Goal: Use online tool/utility: Utilize a website feature to perform a specific function

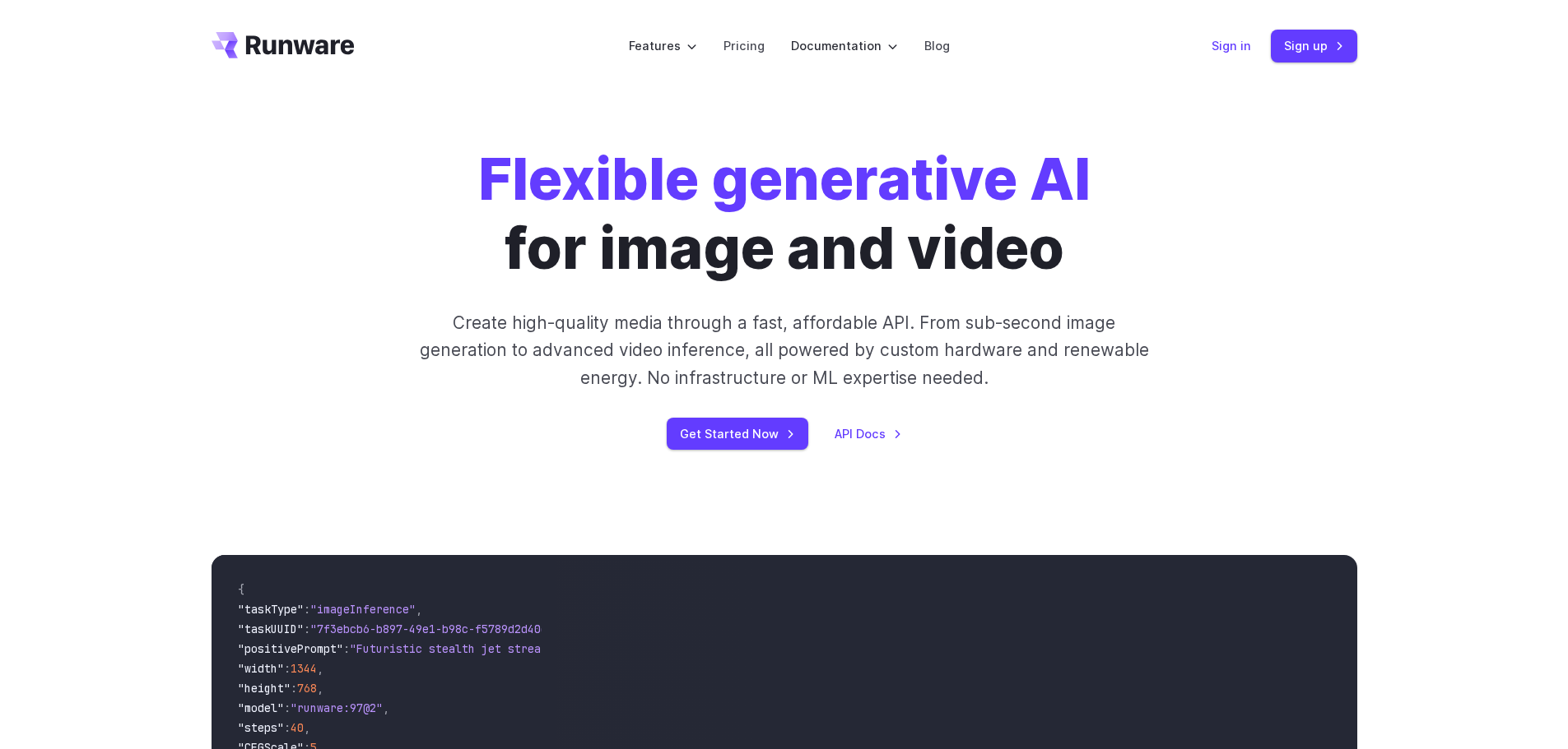
click at [1233, 38] on link "Sign in" at bounding box center [1231, 46] width 39 height 19
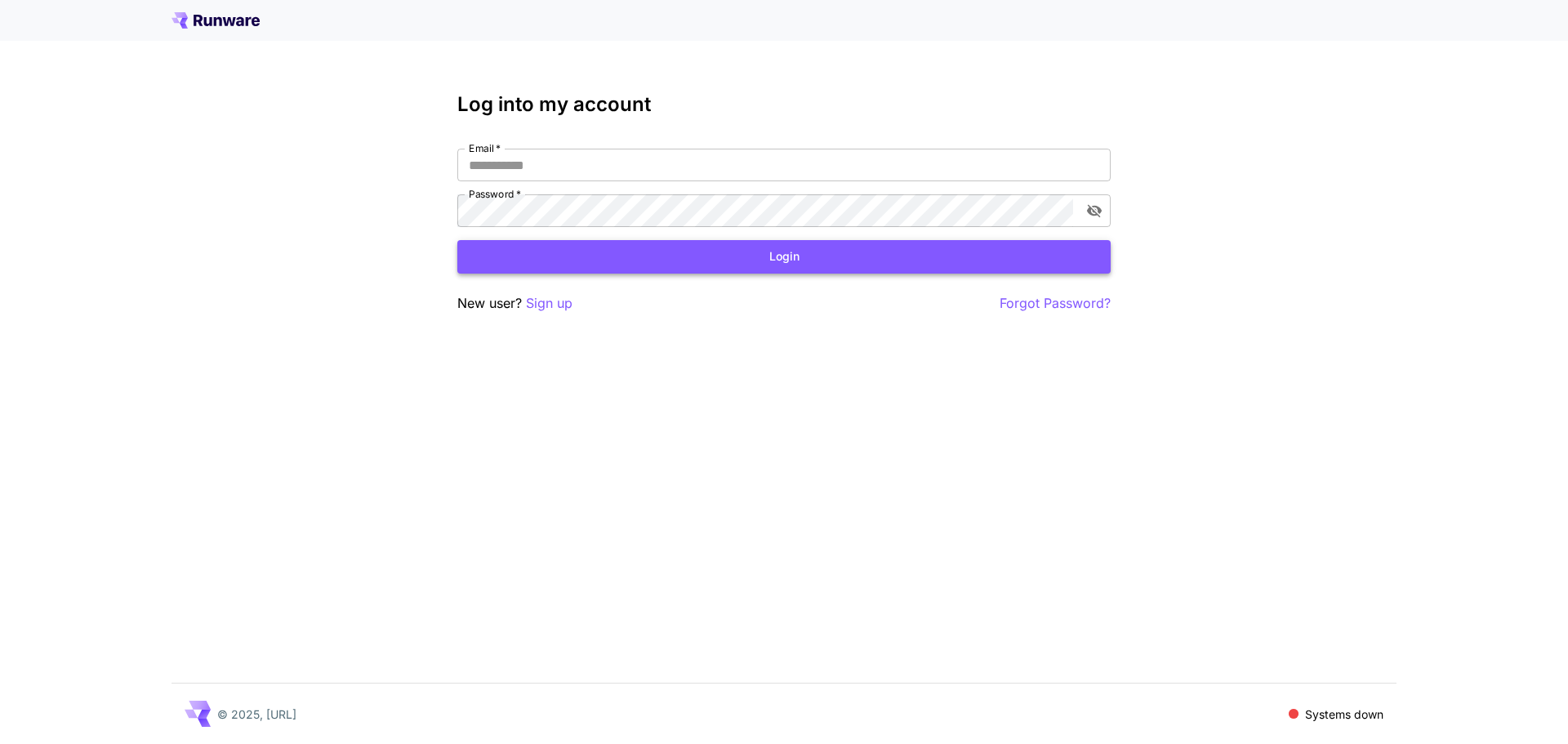
type input "**********"
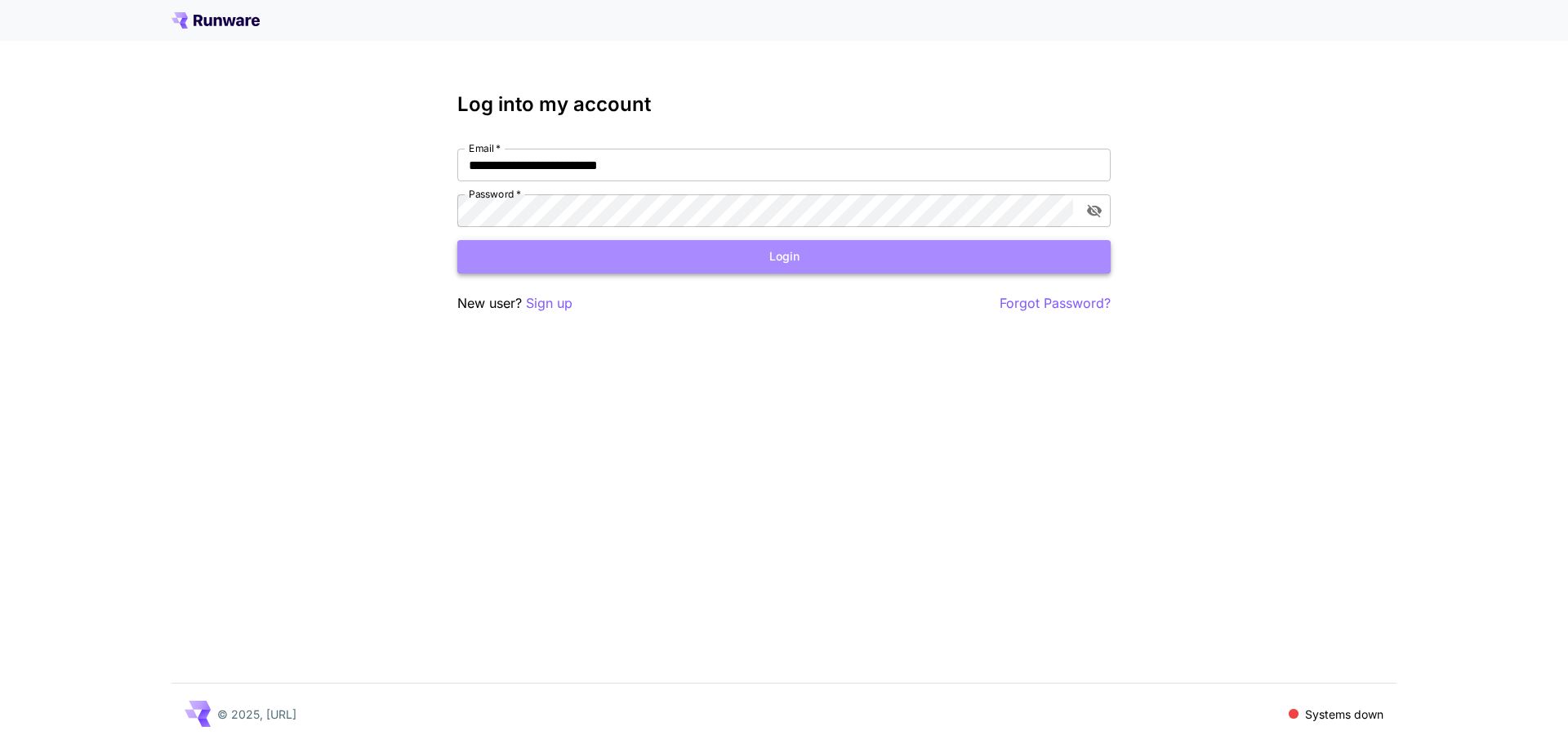
click at [804, 256] on button "Login" at bounding box center [784, 256] width 653 height 34
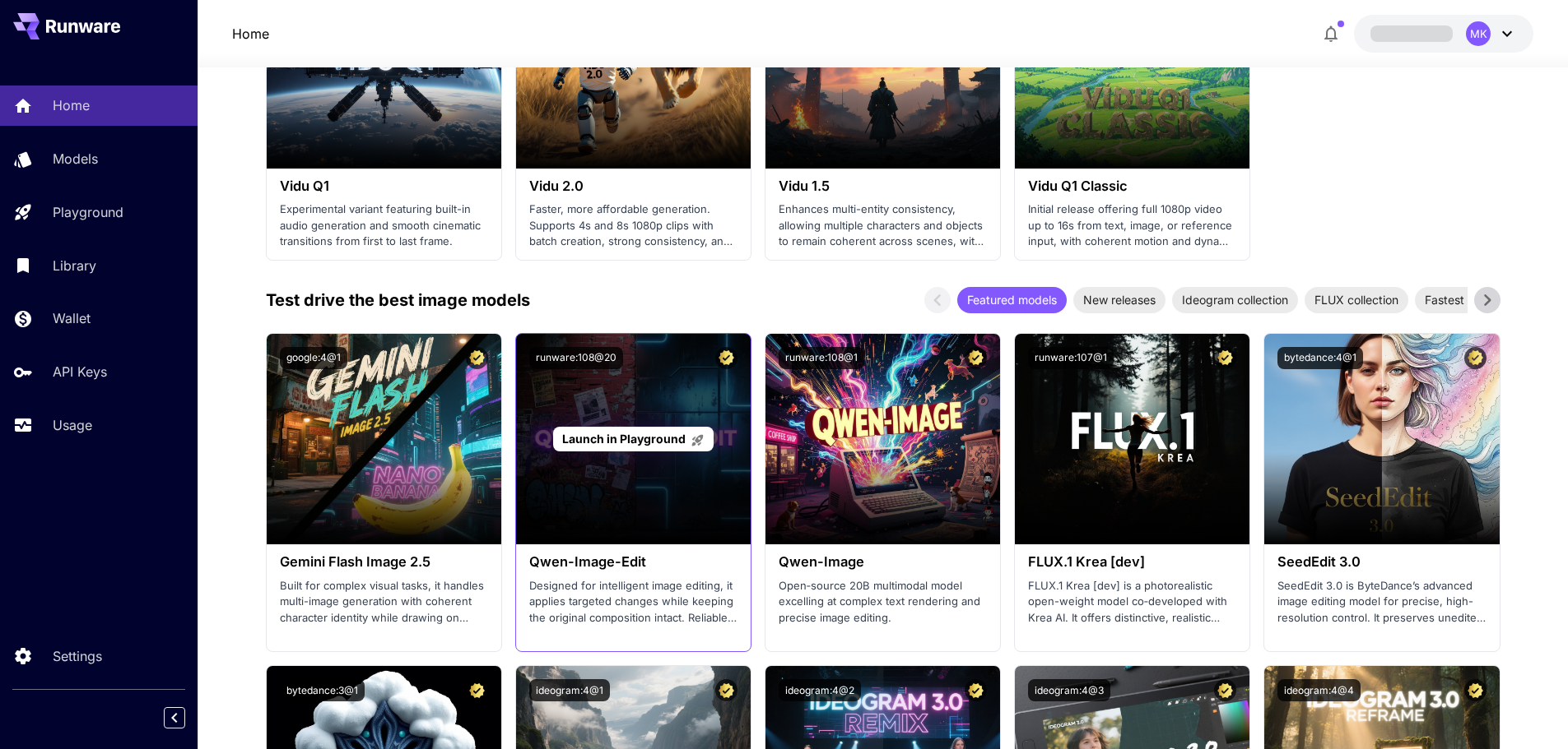
scroll to position [1645, 0]
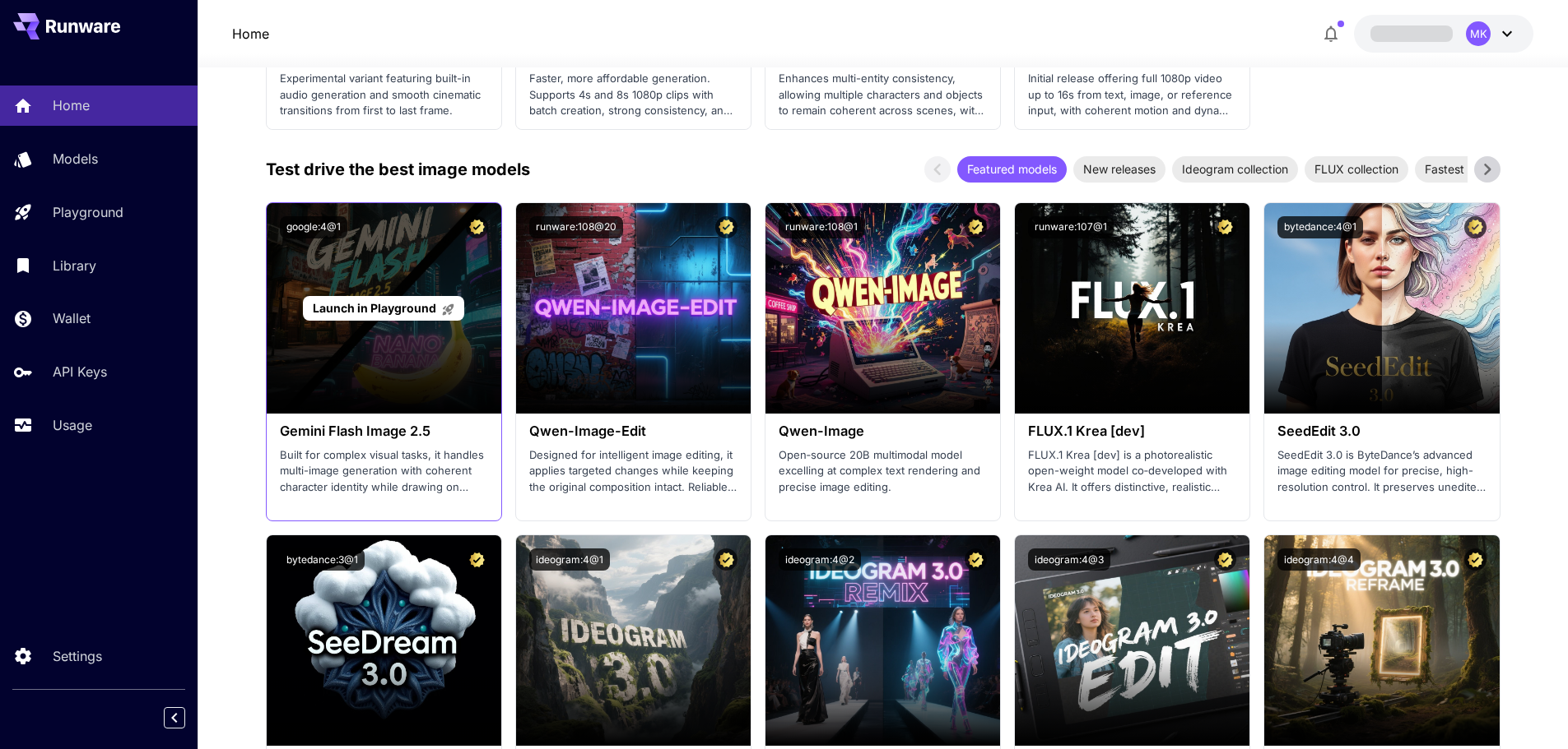
click at [405, 404] on div "Launch in Playground" at bounding box center [384, 308] width 235 height 211
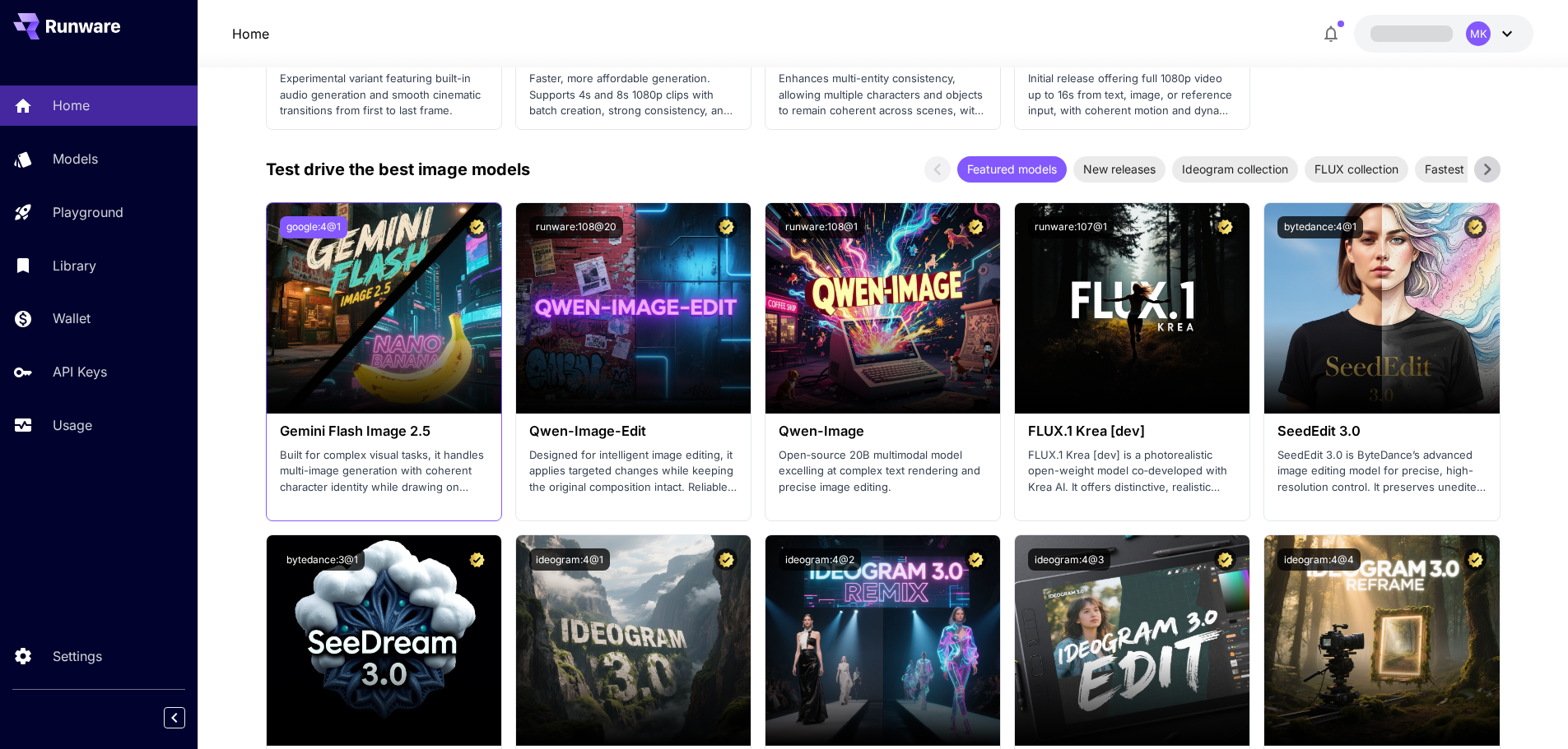
click at [328, 227] on button "google:4@1" at bounding box center [313, 227] width 67 height 22
click at [292, 227] on button "google:4@1" at bounding box center [313, 227] width 67 height 22
click at [374, 443] on div "Gemini Flash Image 2.5 Built for complex visual tasks, it handles multi-image g…" at bounding box center [384, 459] width 235 height 91
click at [338, 436] on h3 "Gemini Flash Image 2.5" at bounding box center [384, 431] width 208 height 16
click at [340, 432] on h3 "Gemini Flash Image 2.5" at bounding box center [384, 431] width 208 height 16
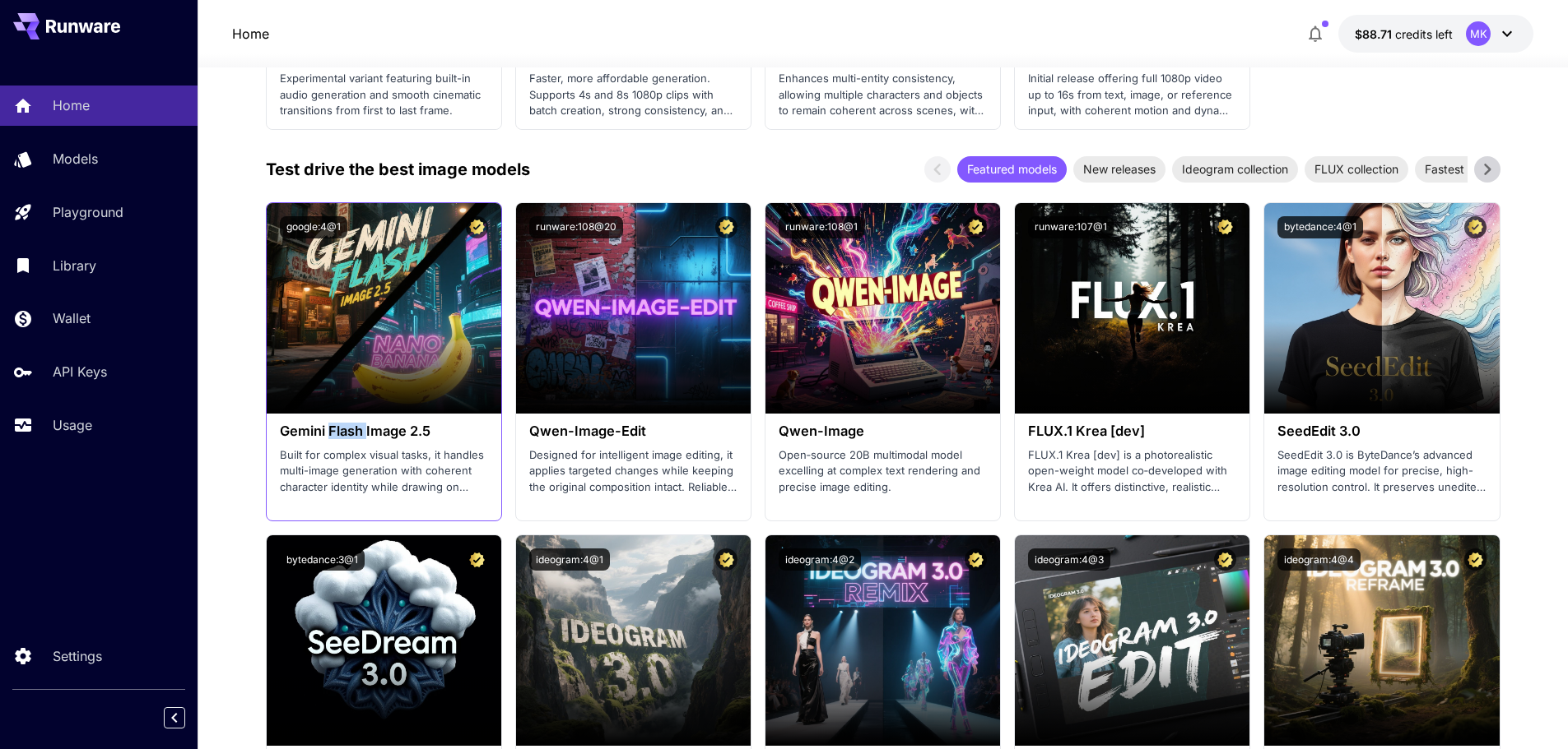
click at [340, 432] on h3 "Gemini Flash Image 2.5" at bounding box center [384, 431] width 208 height 16
copy h3 "Gemini Flash Image 2.5"
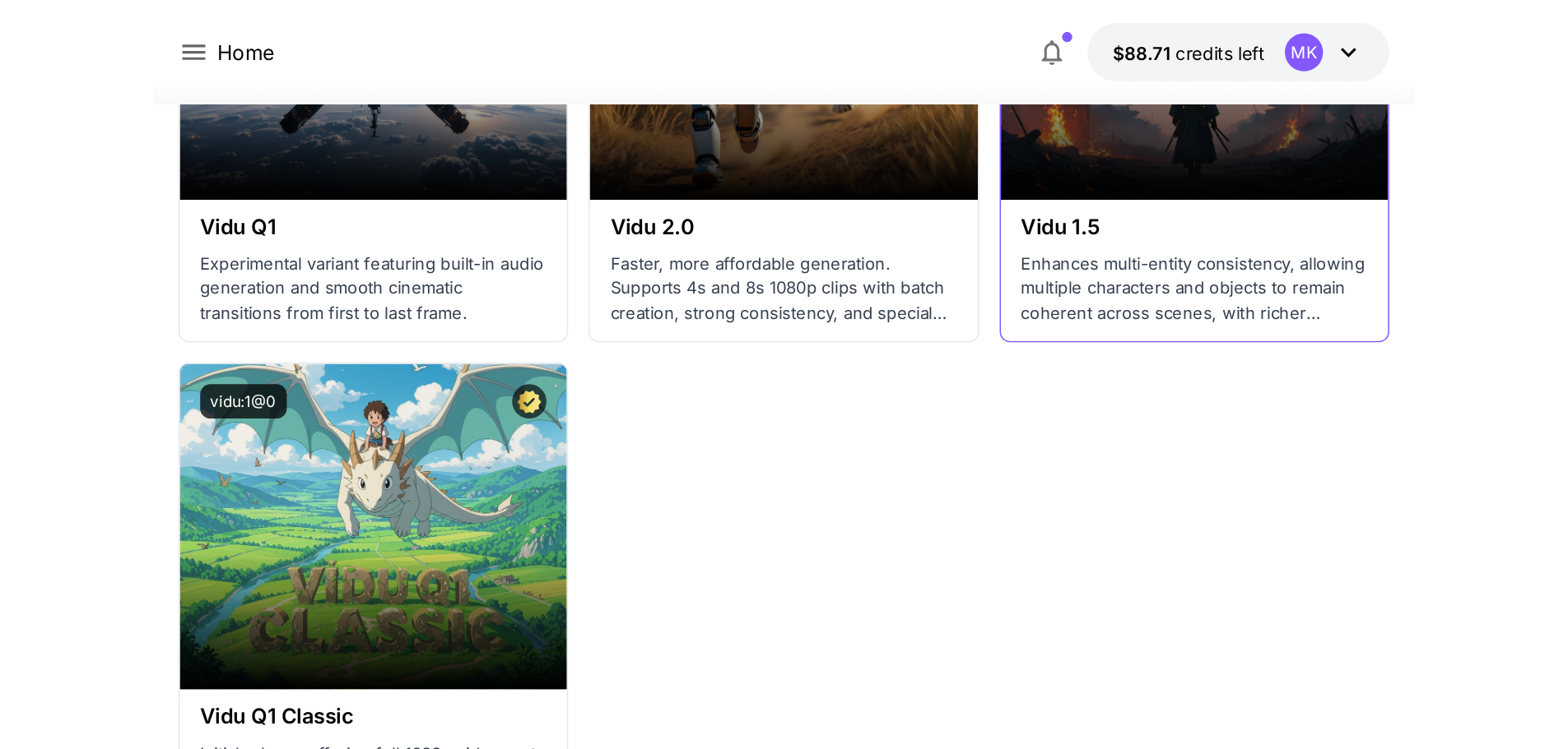
scroll to position [1598, 0]
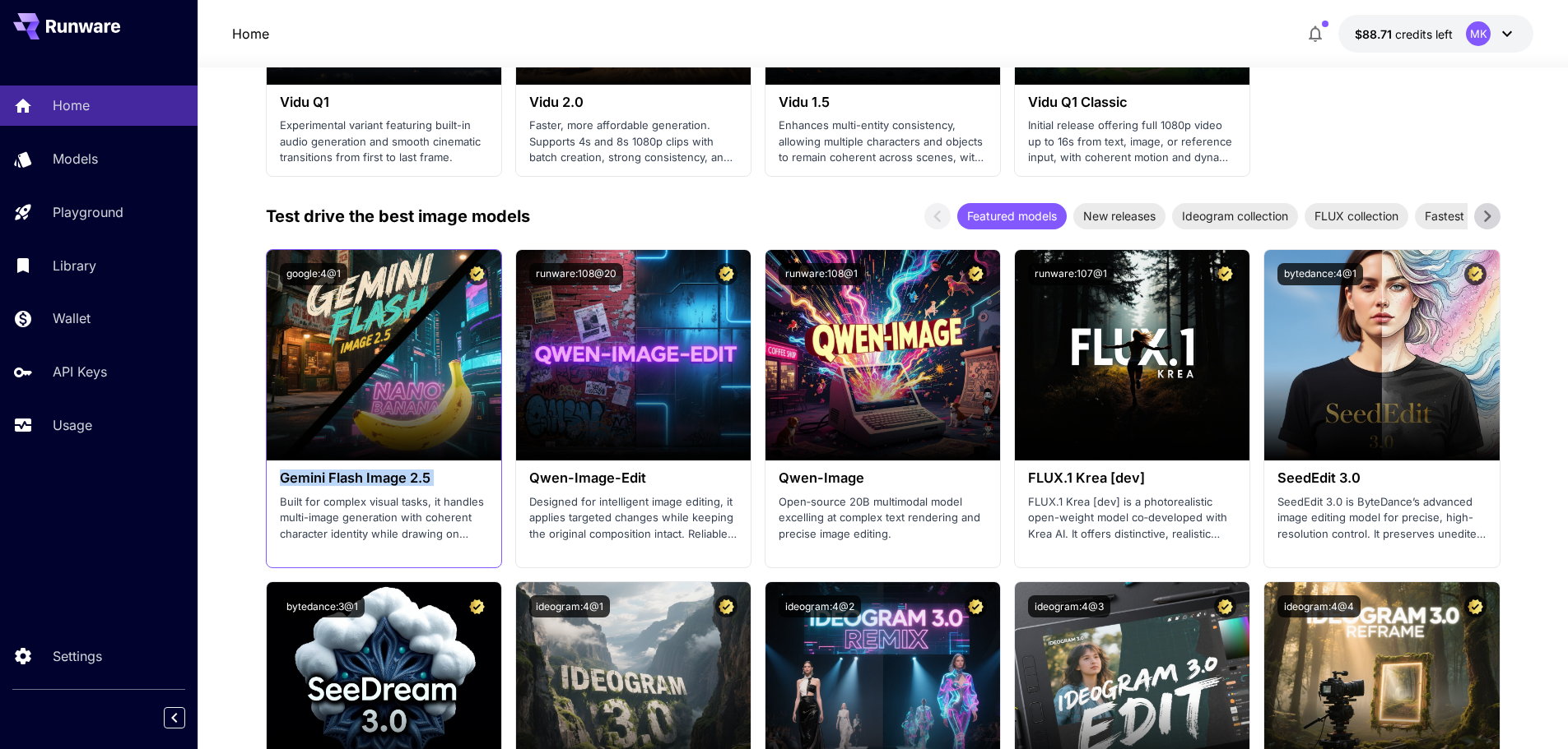
click at [369, 473] on h3 "Gemini Flash Image 2.5" at bounding box center [384, 479] width 208 height 16
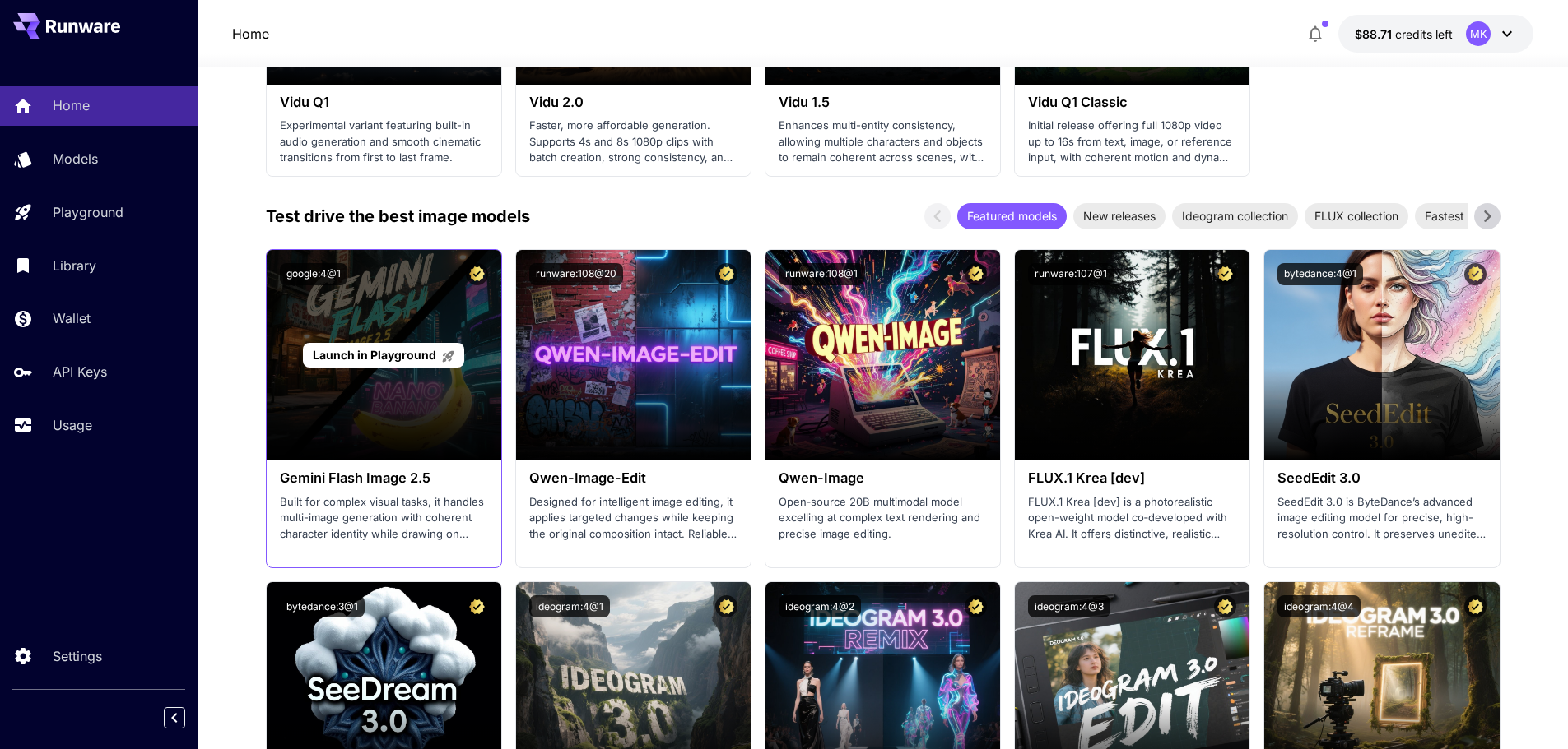
click at [376, 348] on span "Launch in Playground" at bounding box center [374, 355] width 123 height 14
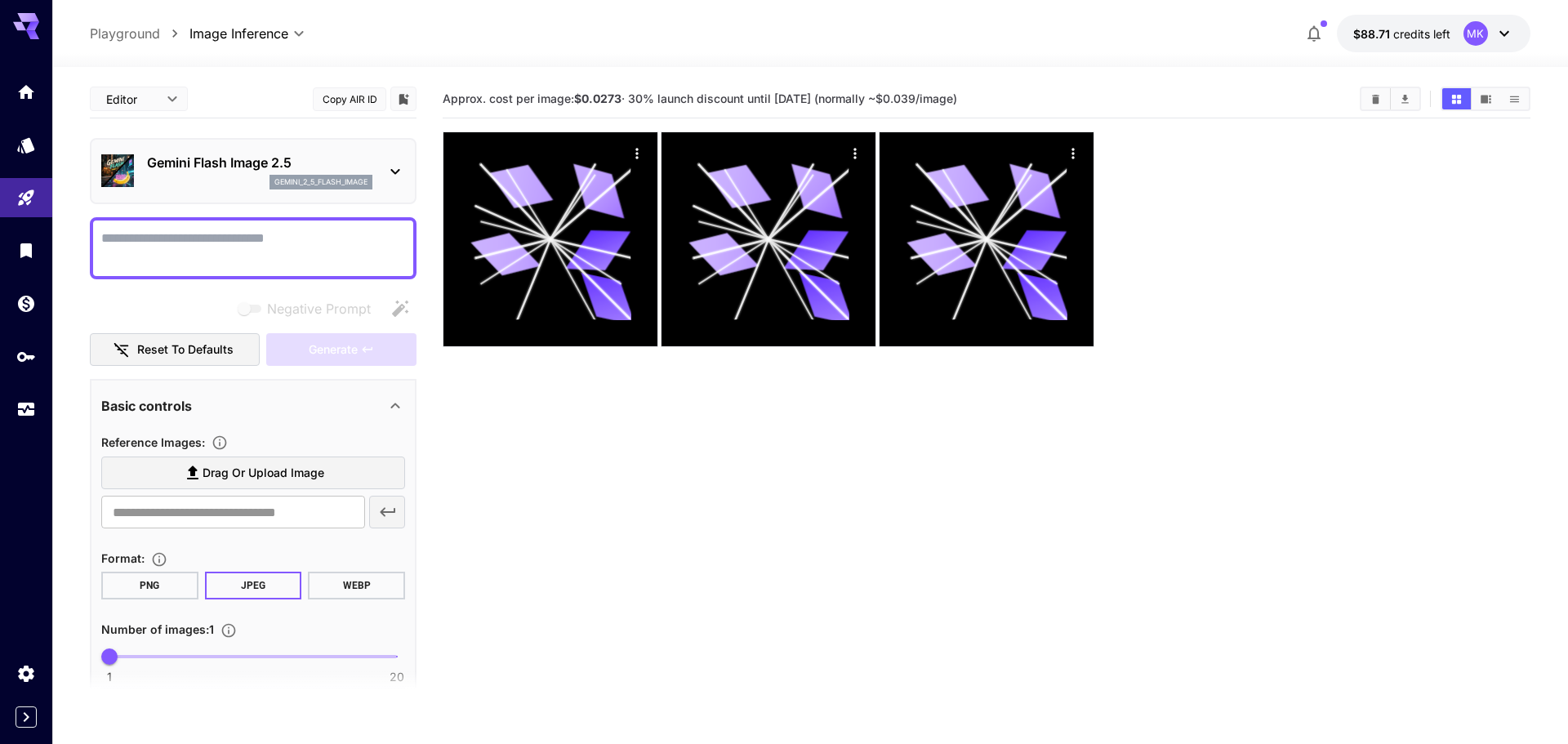
click at [169, 104] on body "**********" at bounding box center [784, 436] width 1568 height 874
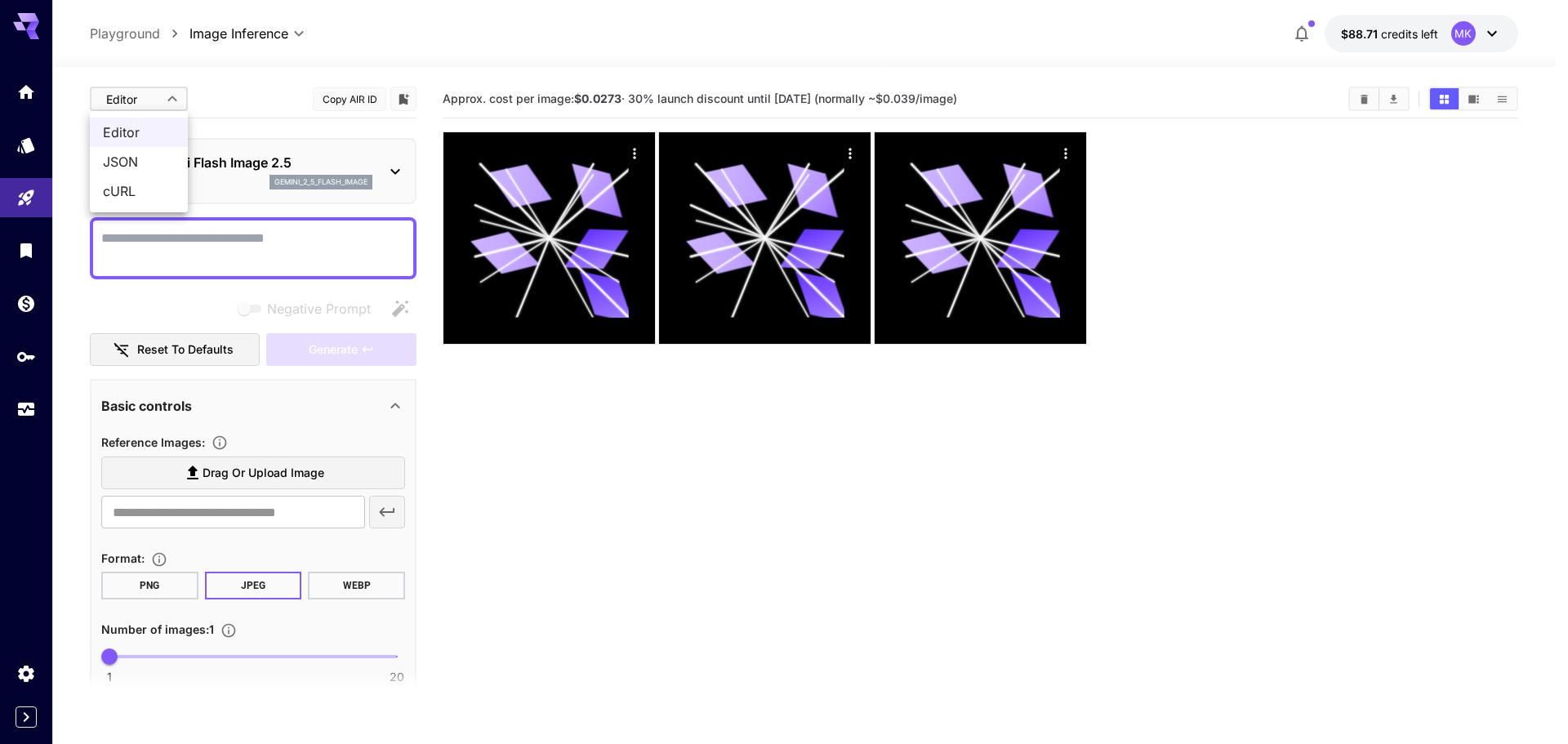
click at [214, 143] on div at bounding box center [784, 372] width 1568 height 744
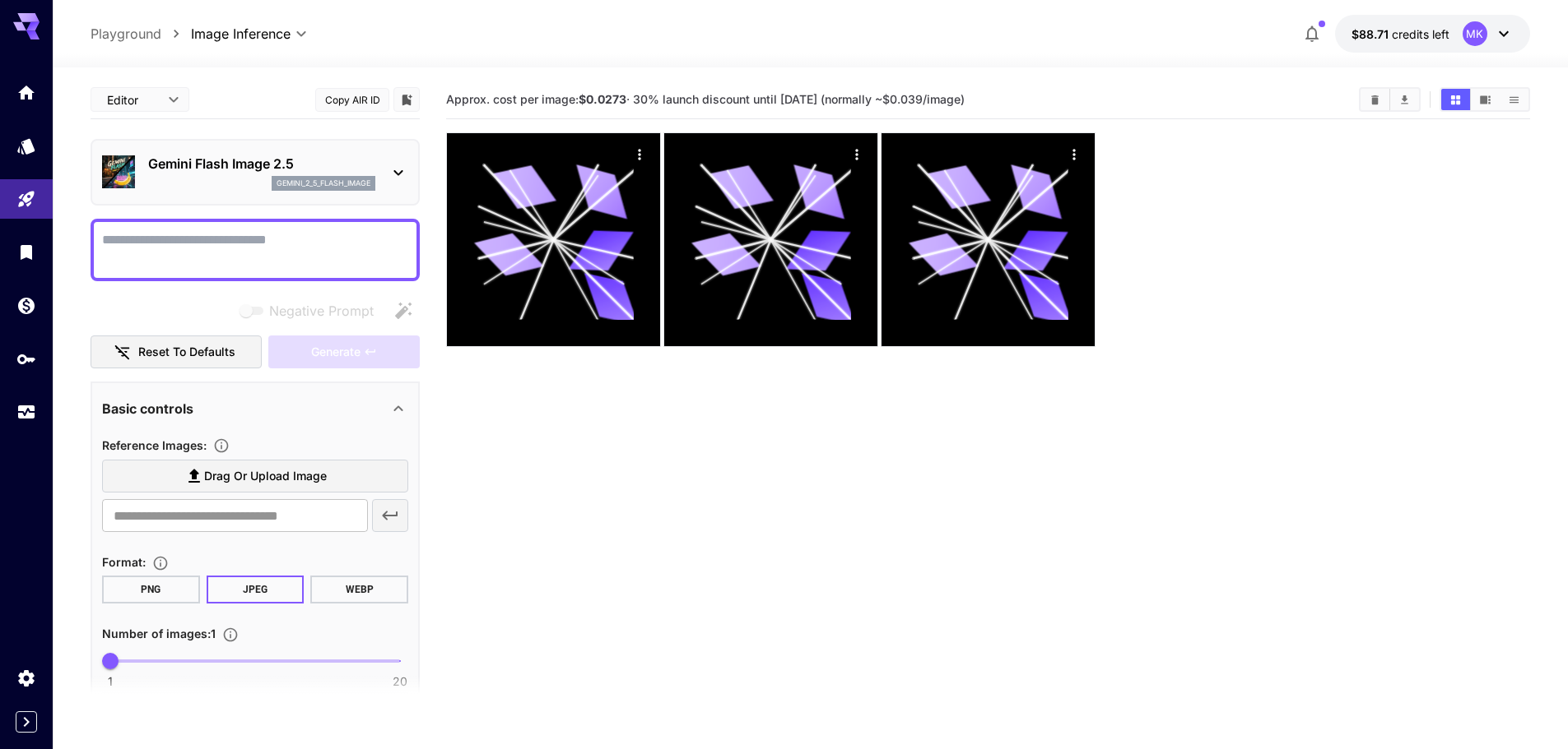
click at [217, 161] on p "Gemini Flash Image 2.5" at bounding box center [261, 164] width 227 height 20
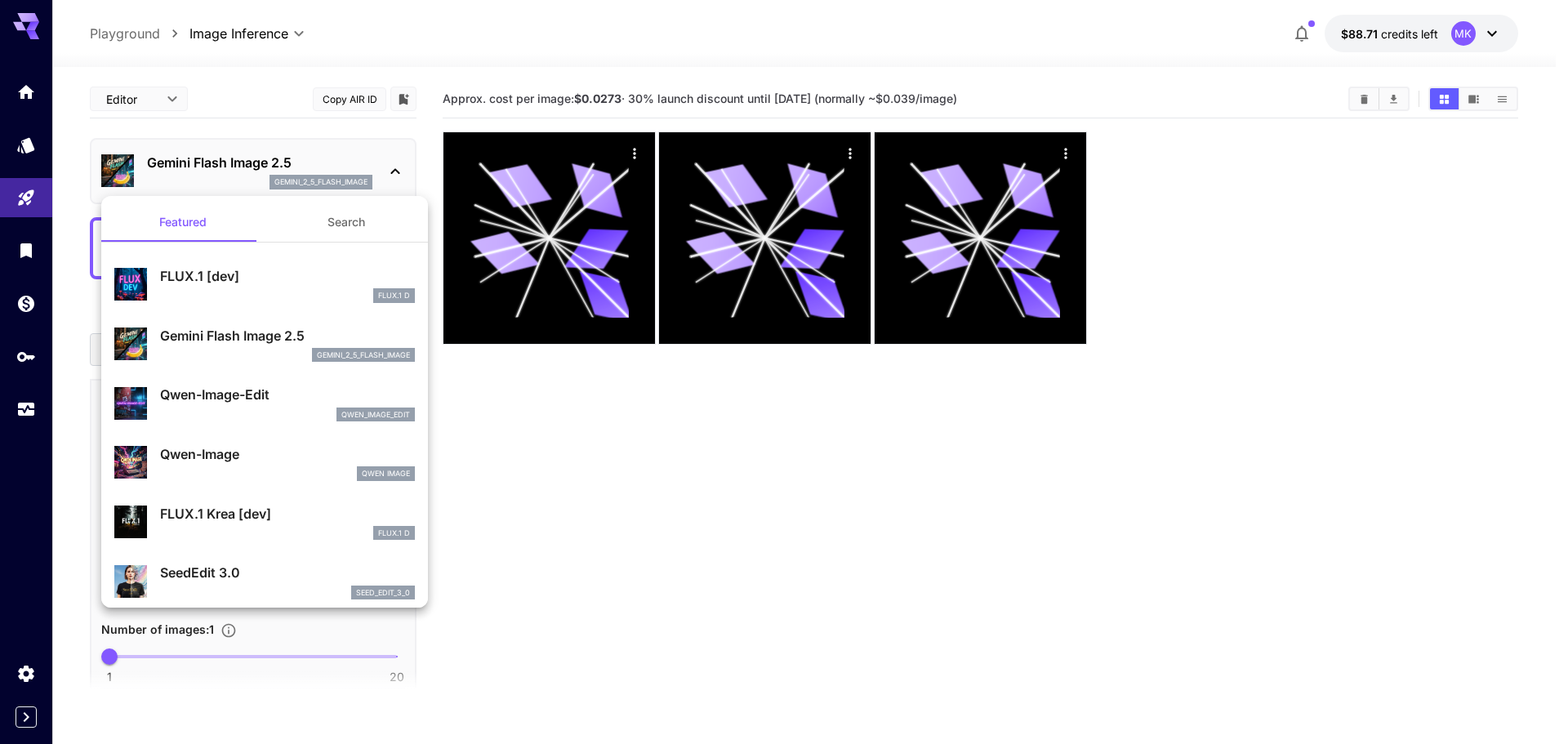
click at [517, 411] on div at bounding box center [784, 372] width 1568 height 744
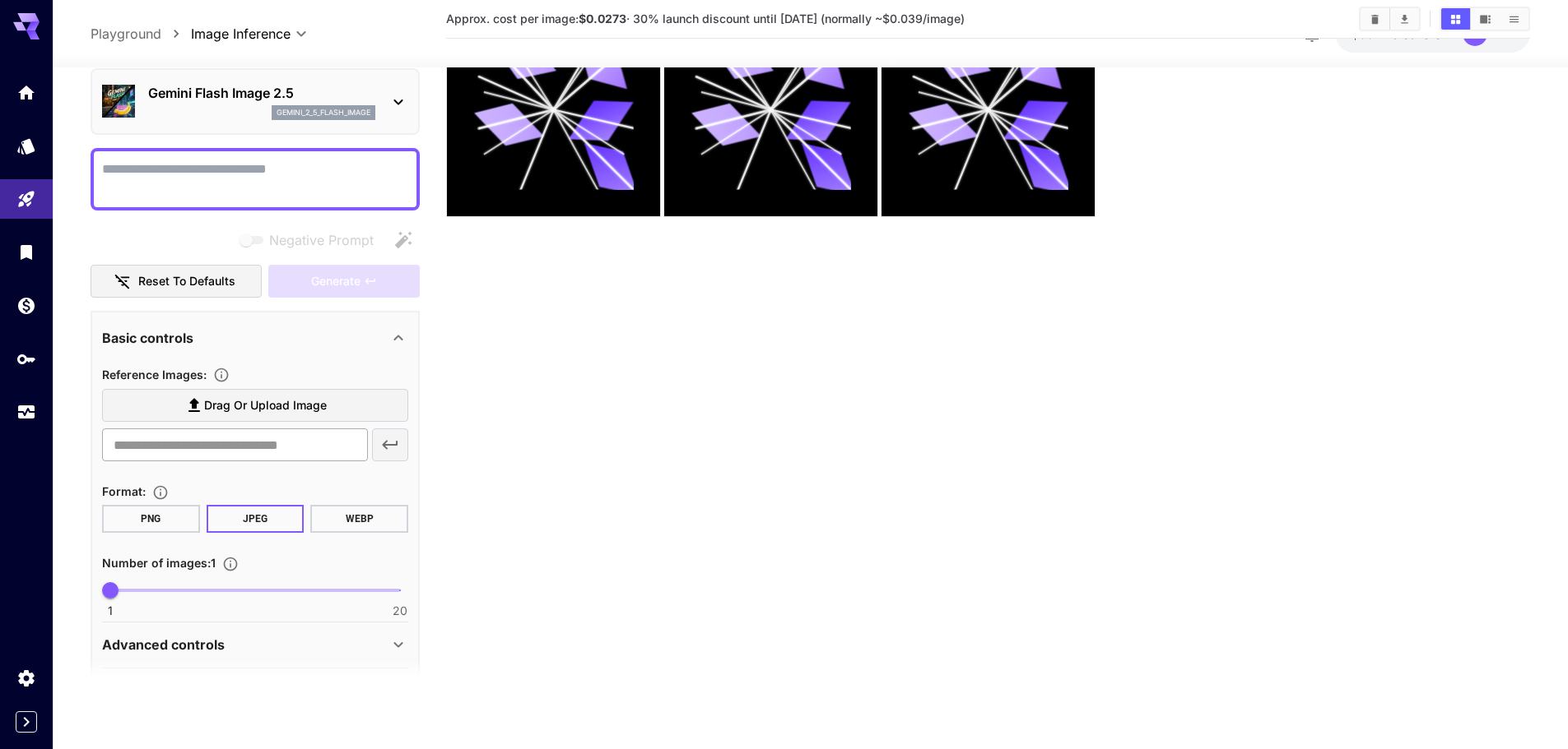
scroll to position [109, 0]
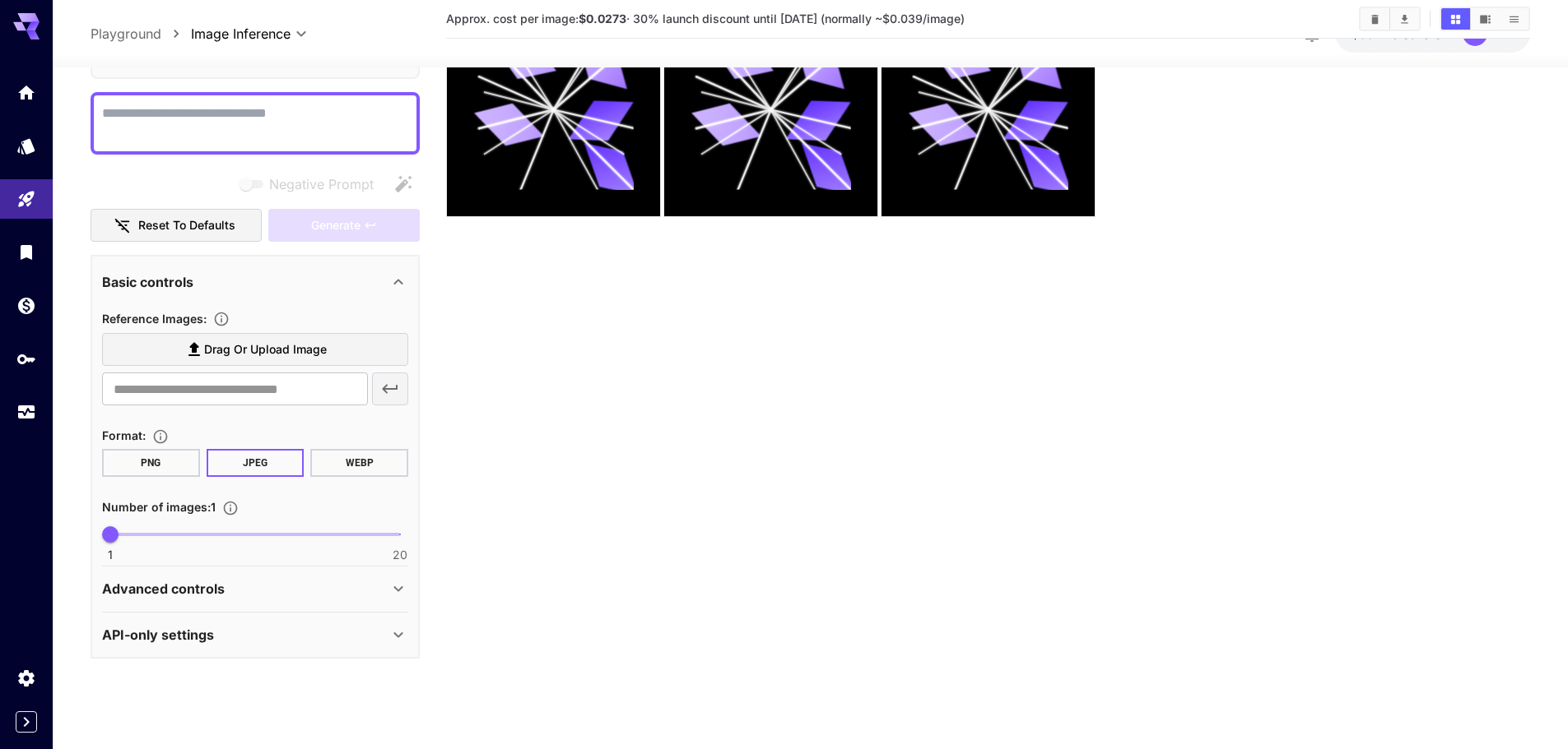
click at [304, 592] on div "Advanced controls" at bounding box center [245, 589] width 286 height 20
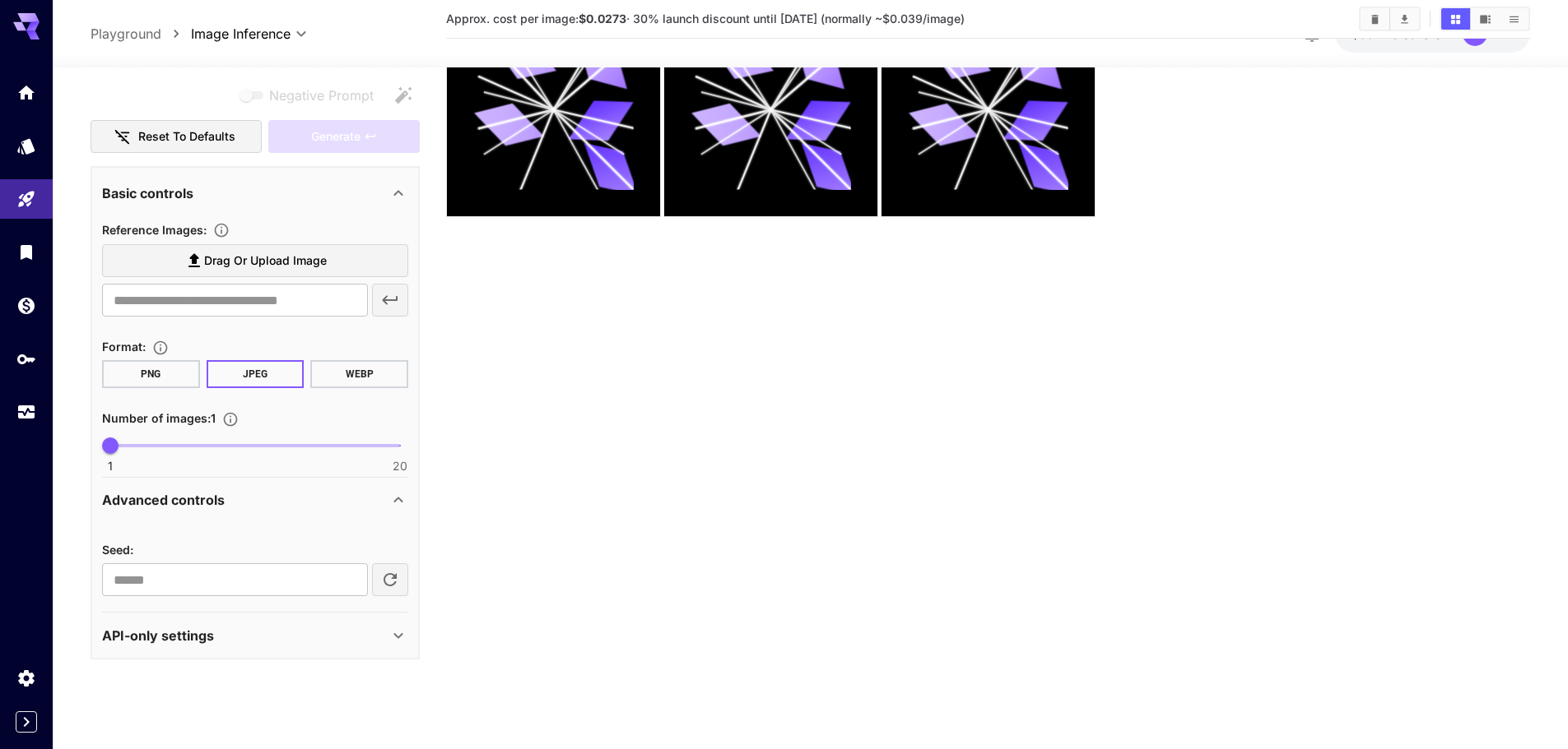
click at [304, 505] on div "Advanced controls" at bounding box center [245, 500] width 286 height 20
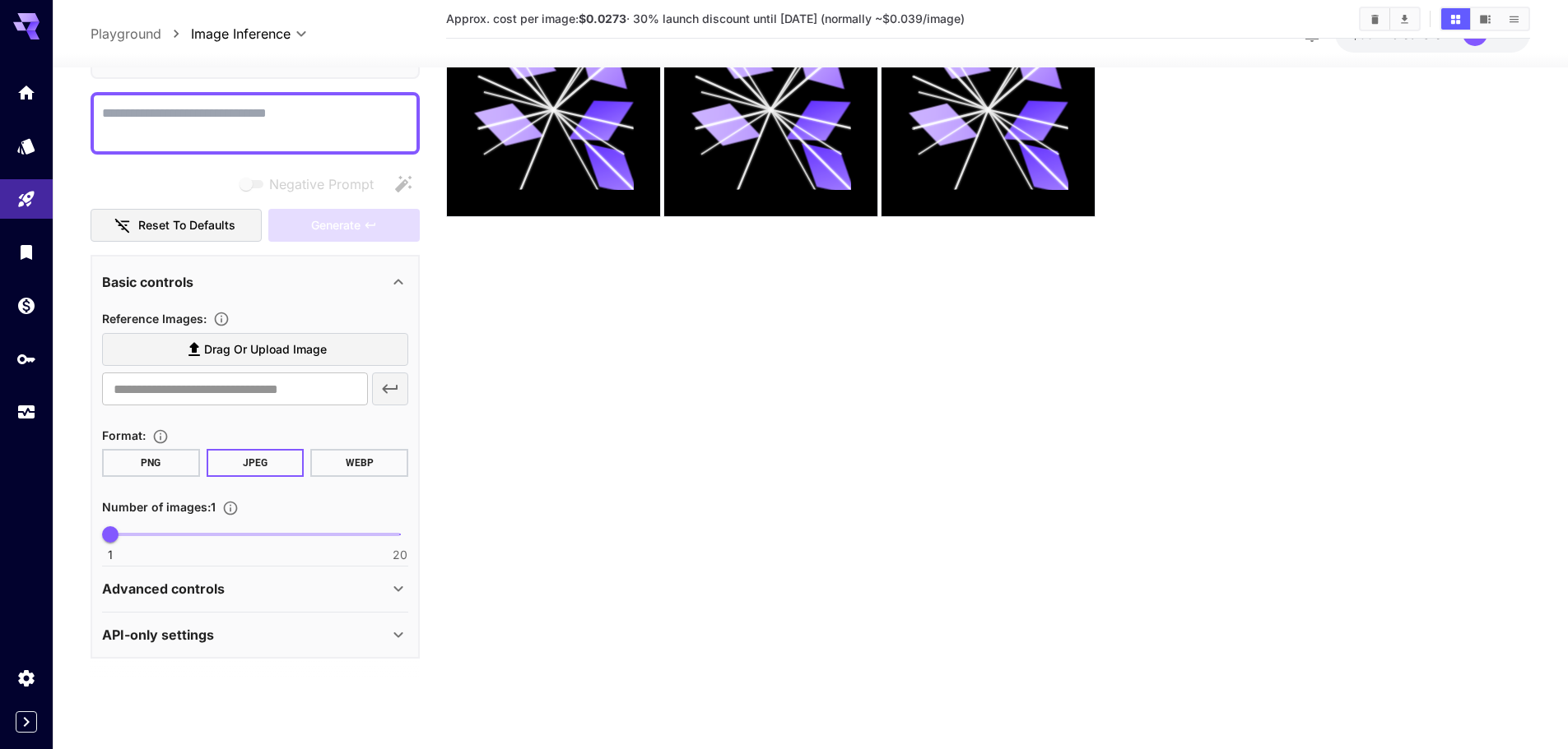
click at [257, 628] on div "API-only settings" at bounding box center [245, 634] width 286 height 20
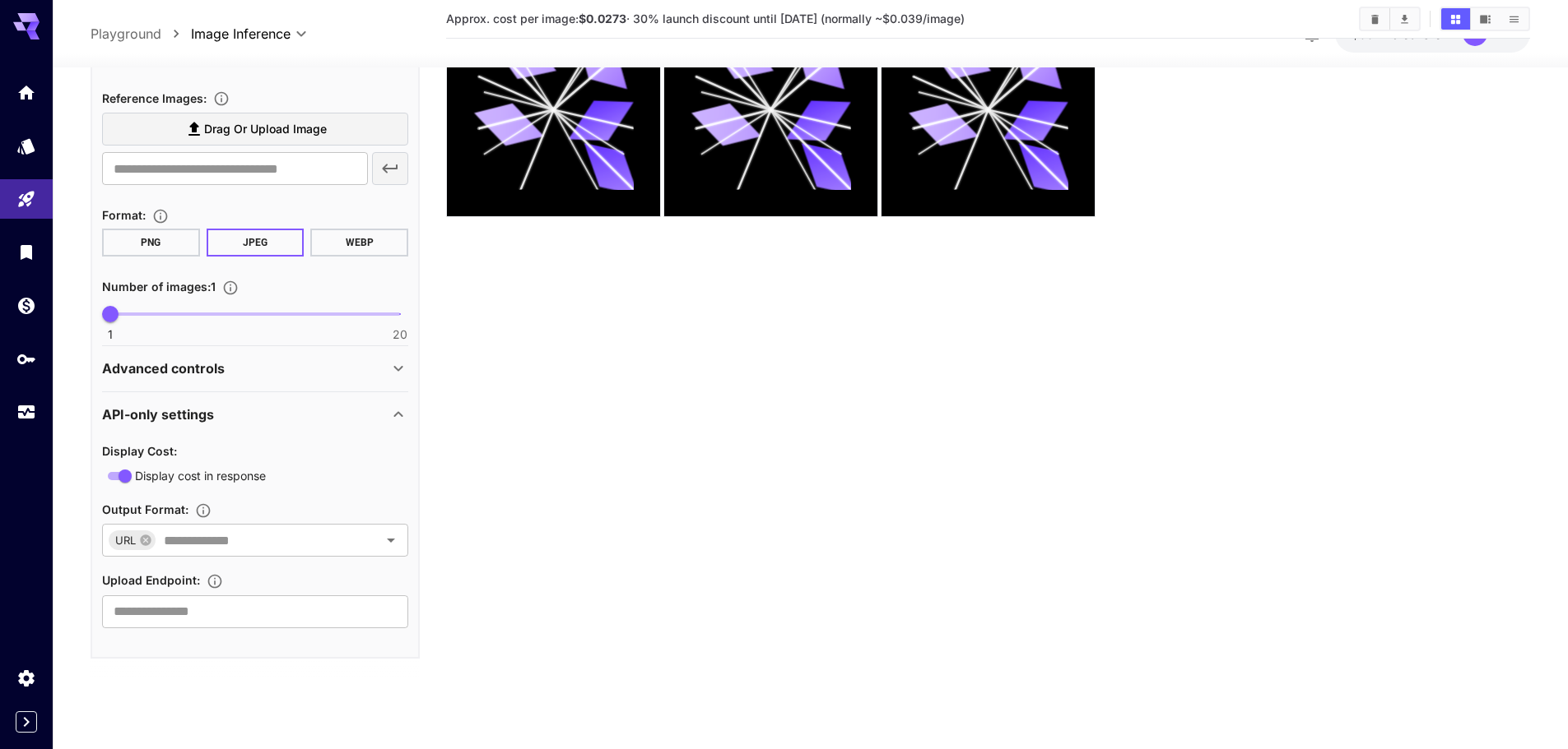
click at [267, 411] on div "API-only settings" at bounding box center [245, 414] width 286 height 20
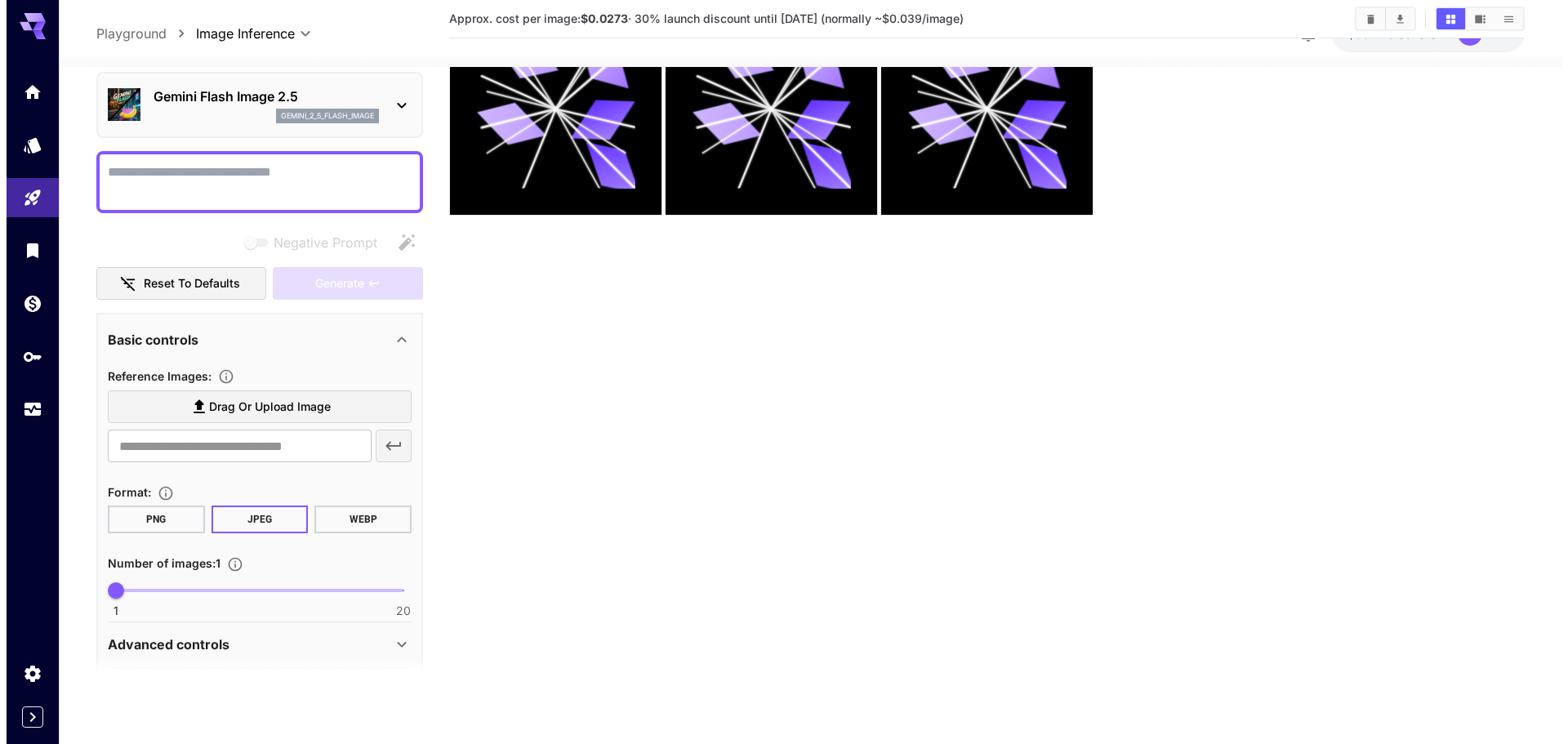
scroll to position [0, 0]
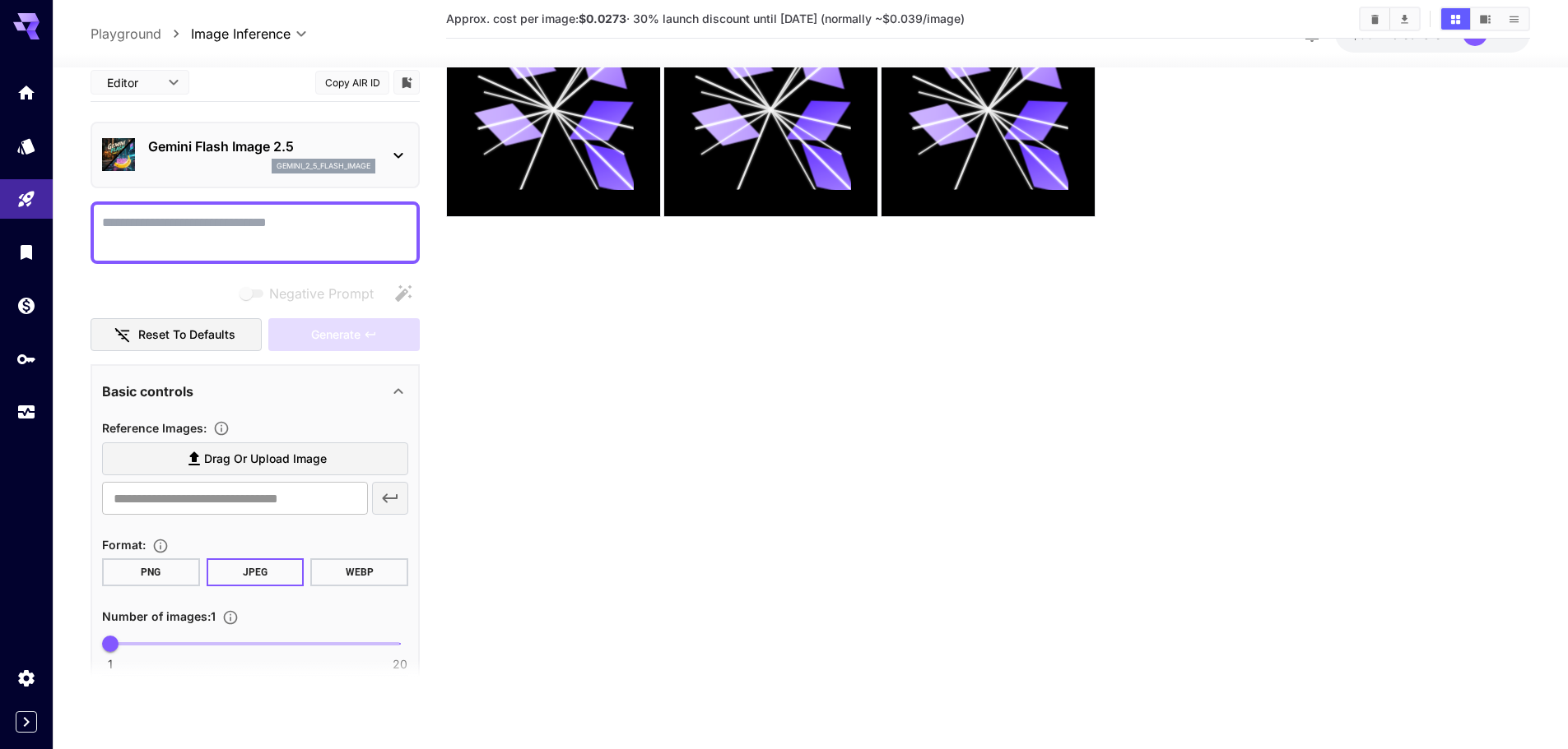
click at [402, 158] on icon at bounding box center [398, 154] width 20 height 20
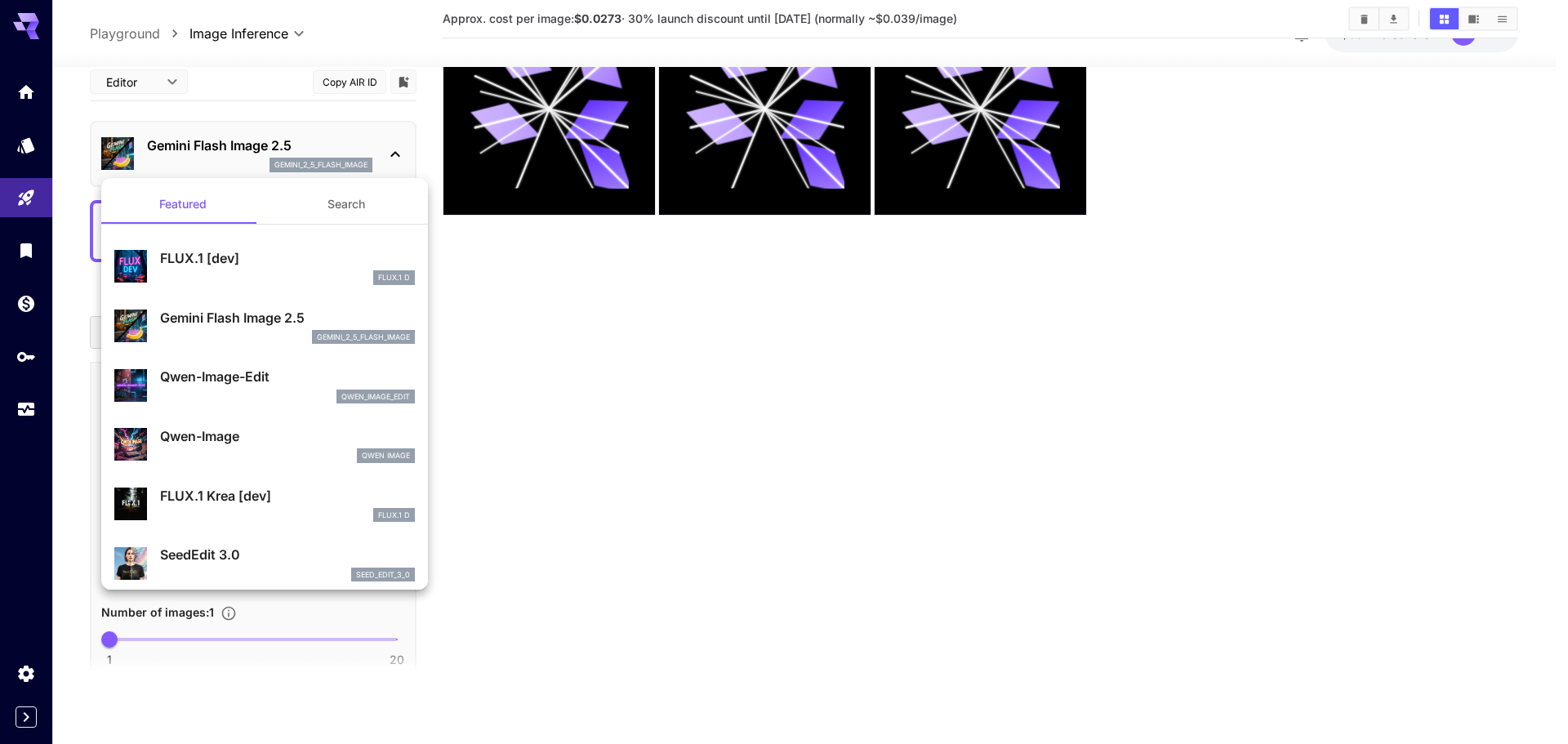
click at [307, 30] on div at bounding box center [784, 372] width 1568 height 744
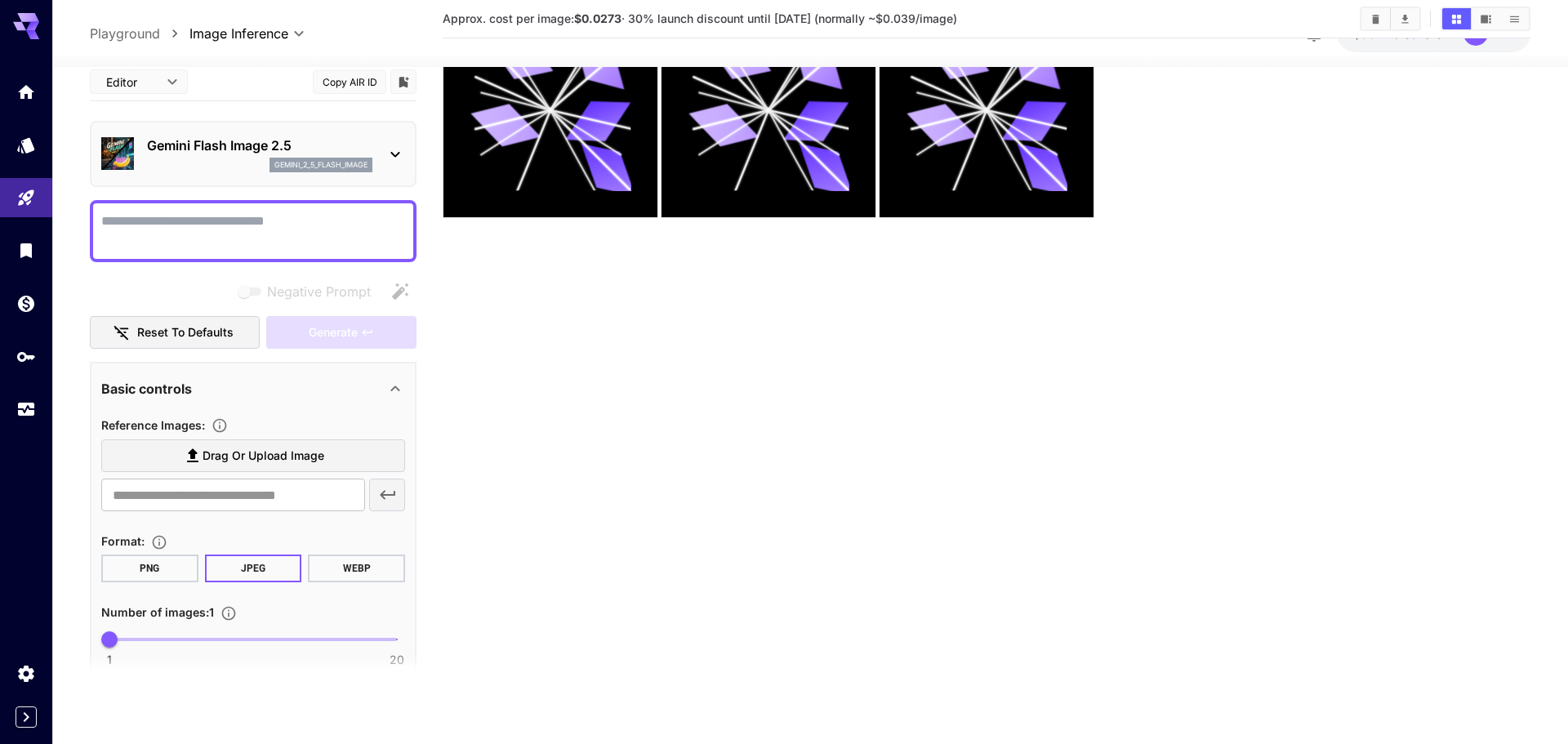
click at [282, 32] on body "**********" at bounding box center [784, 307] width 1568 height 874
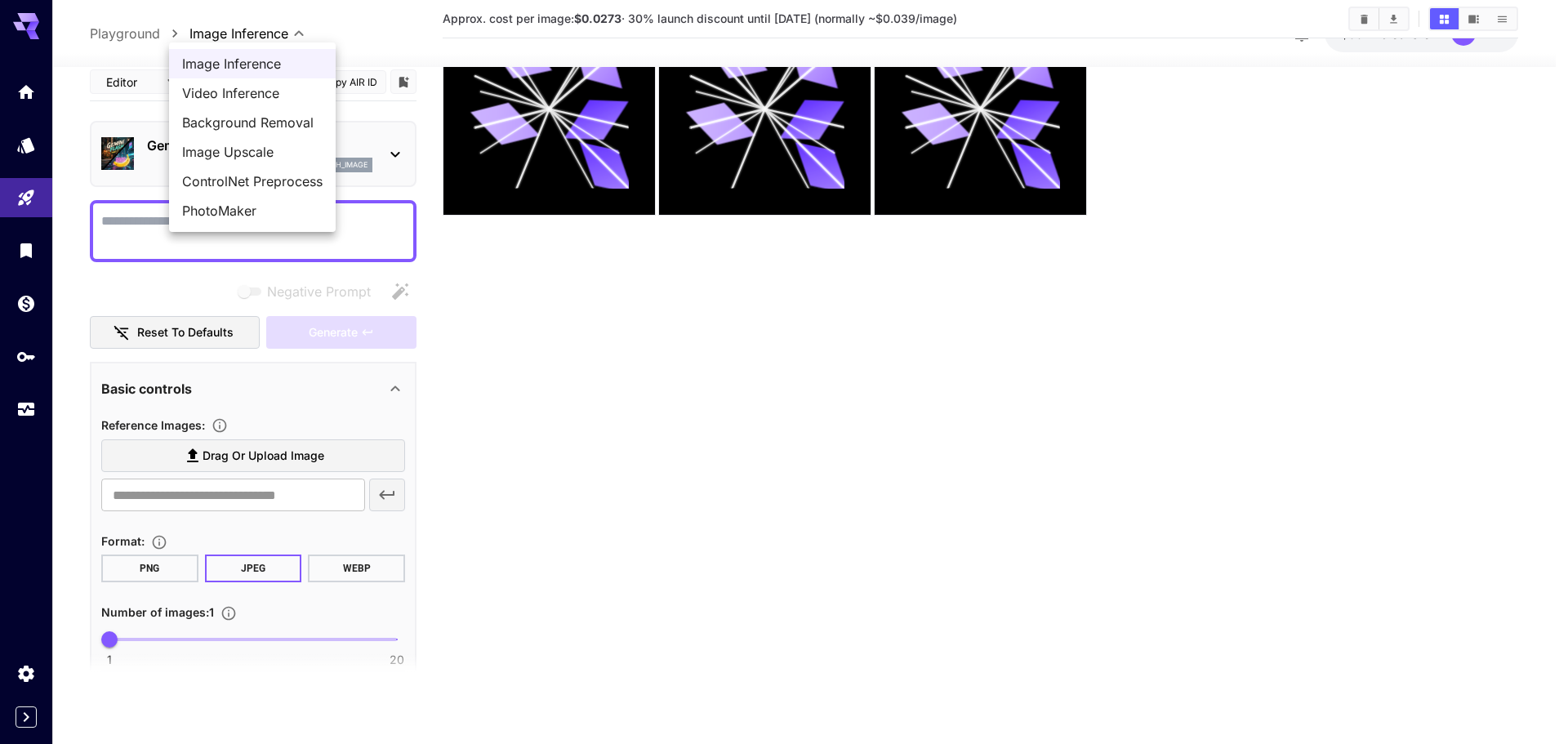
click at [262, 205] on span "PhotoMaker" at bounding box center [253, 210] width 141 height 20
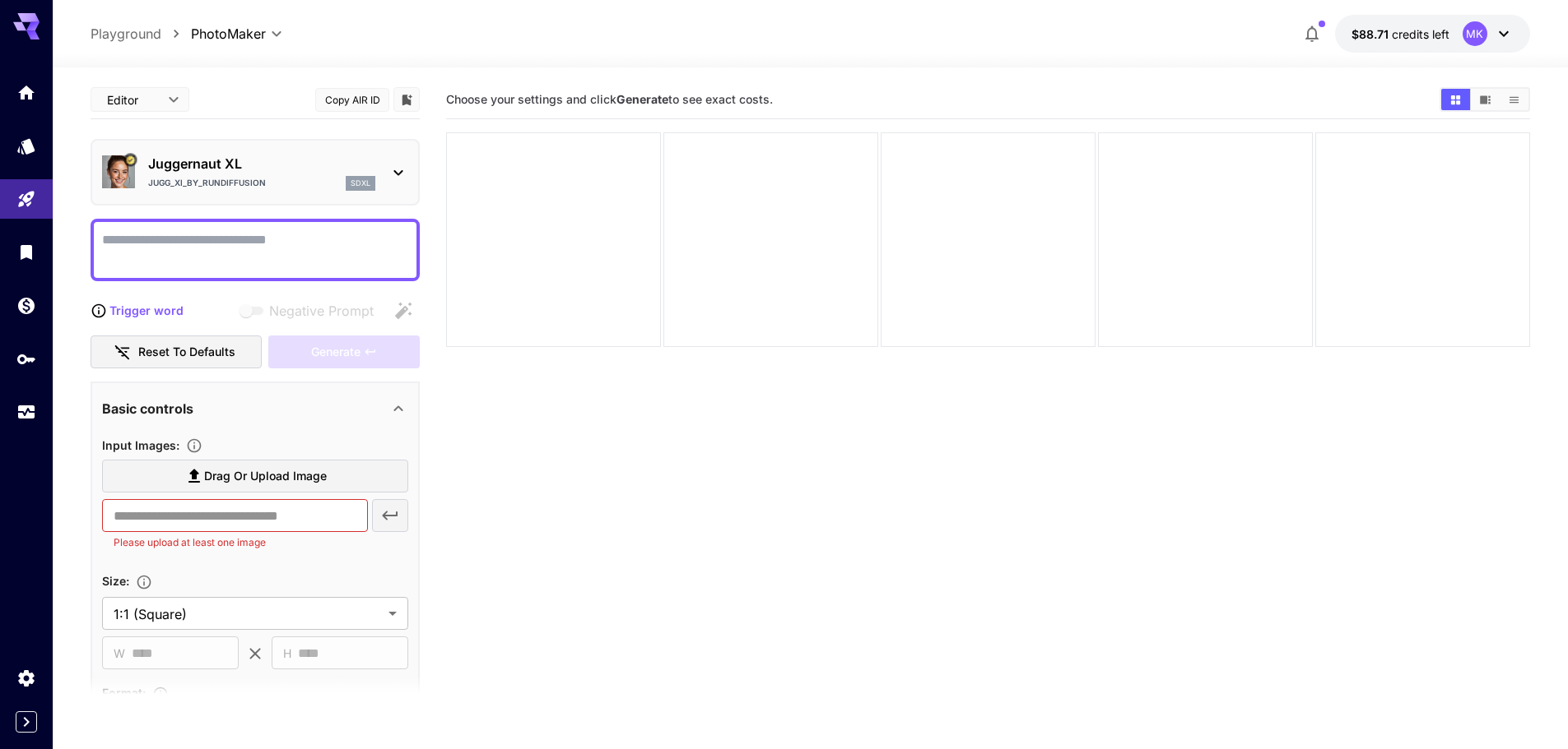
click at [134, 36] on p "Playground" at bounding box center [125, 33] width 71 height 20
type input "**********"
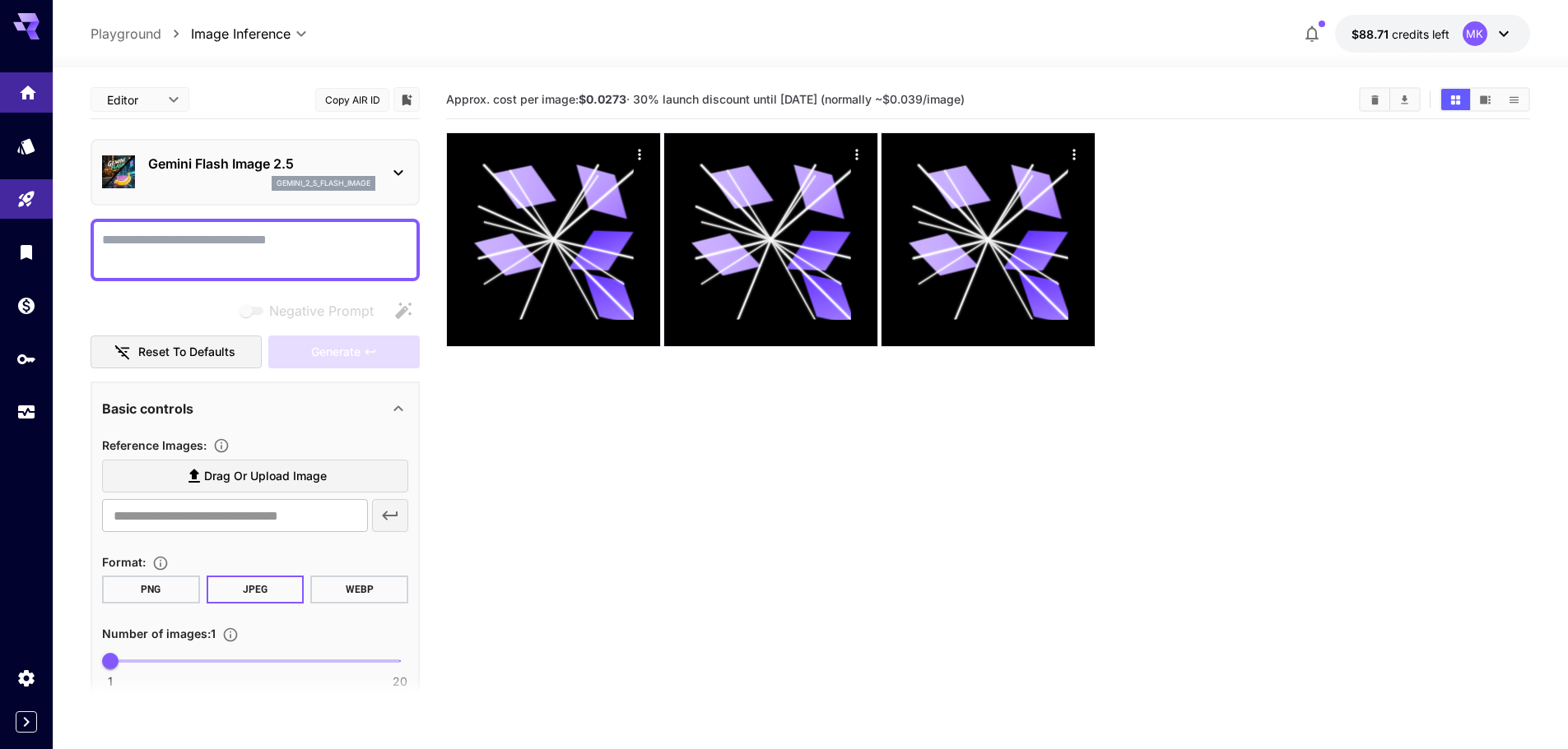
click at [28, 81] on icon "Home" at bounding box center [28, 88] width 20 height 20
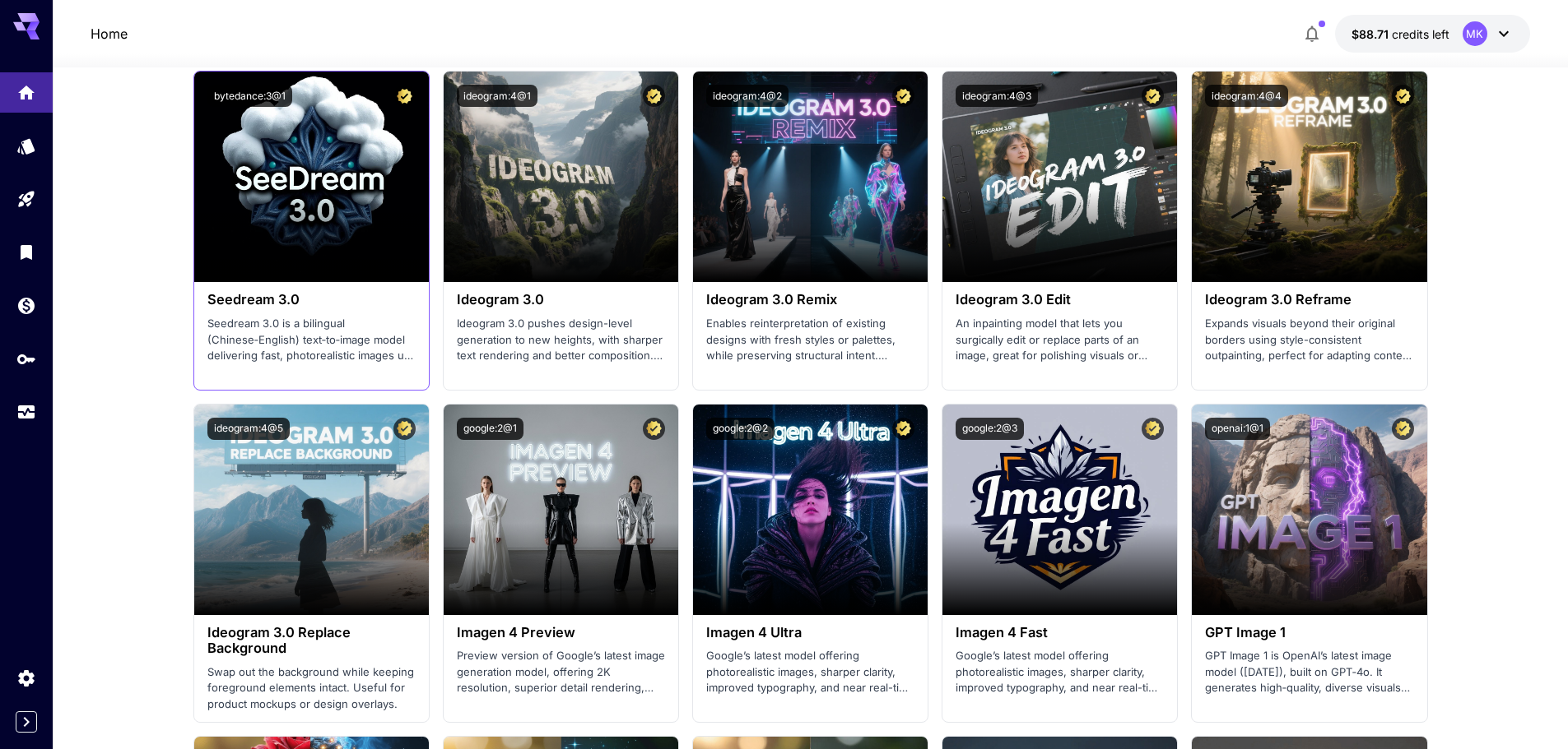
scroll to position [2138, 0]
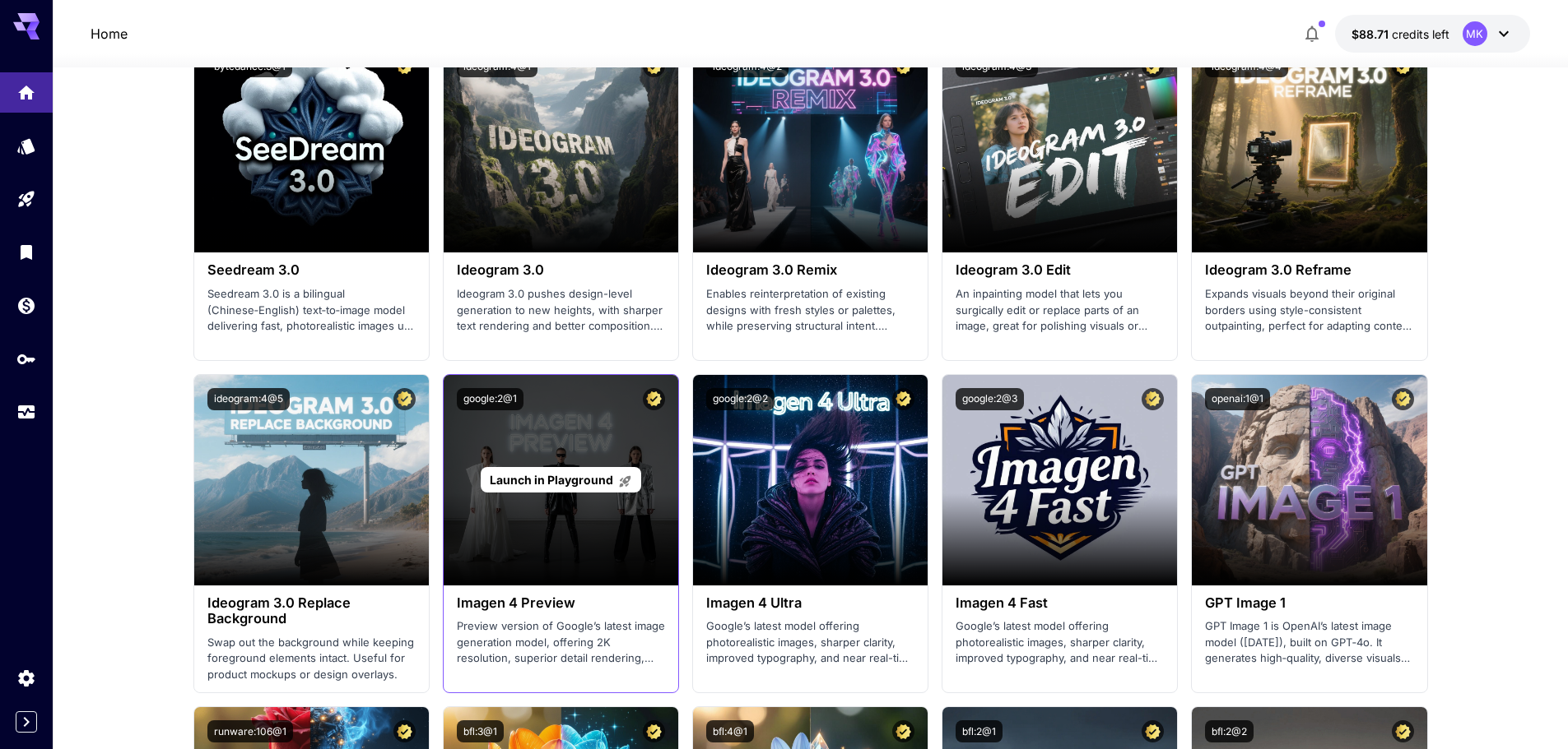
click at [528, 484] on span "Launch in Playground" at bounding box center [551, 480] width 123 height 14
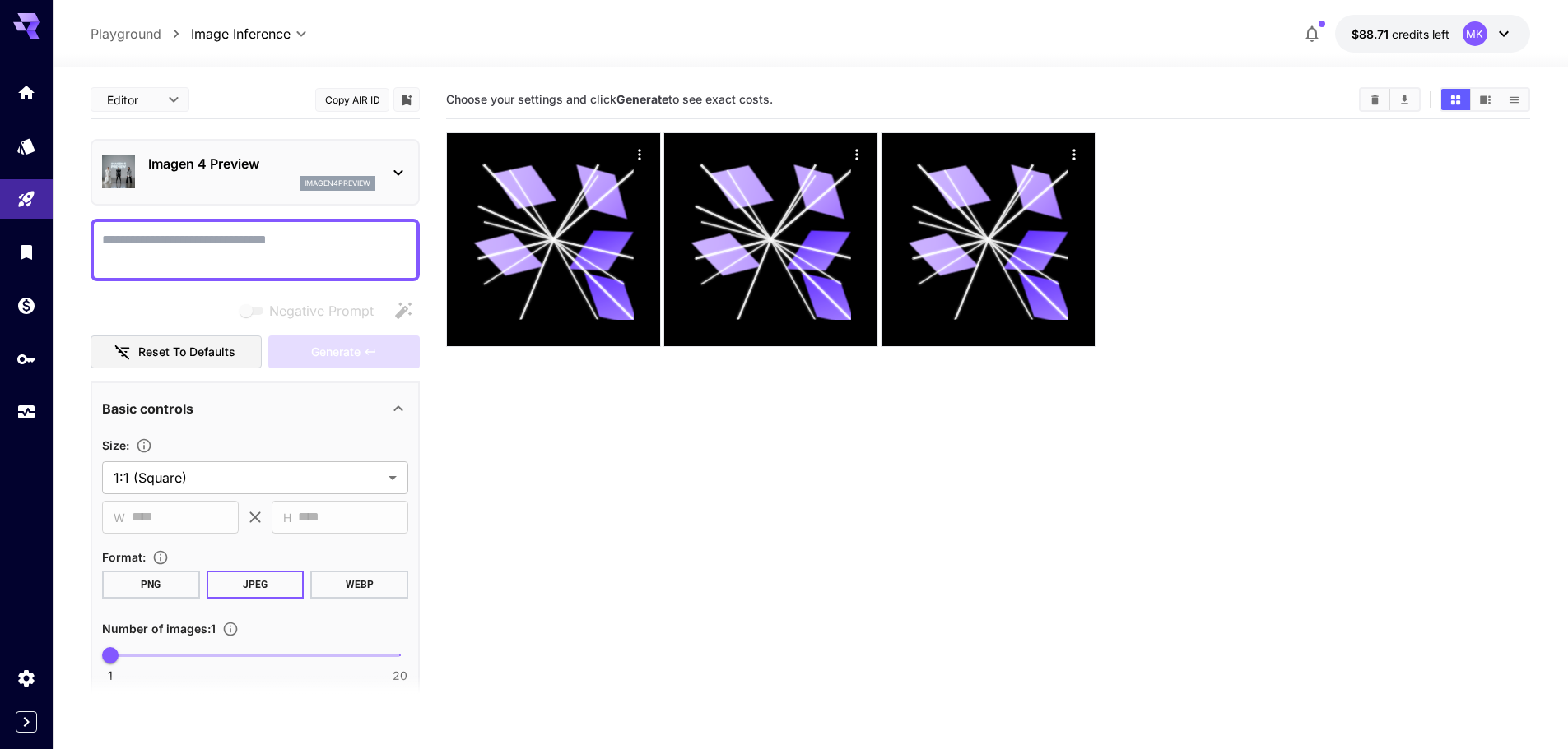
scroll to position [130, 0]
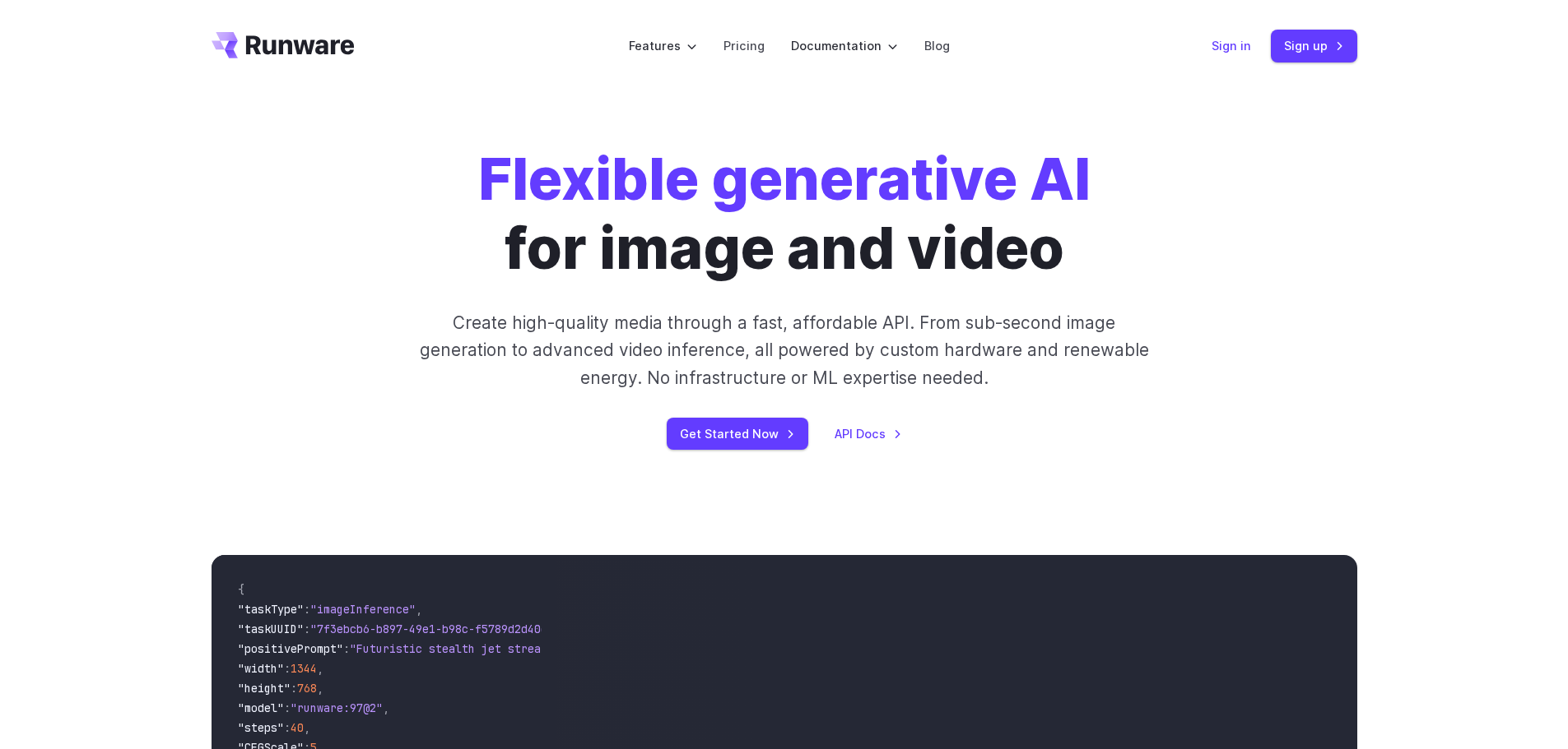
click at [1243, 46] on link "Sign in" at bounding box center [1231, 46] width 39 height 19
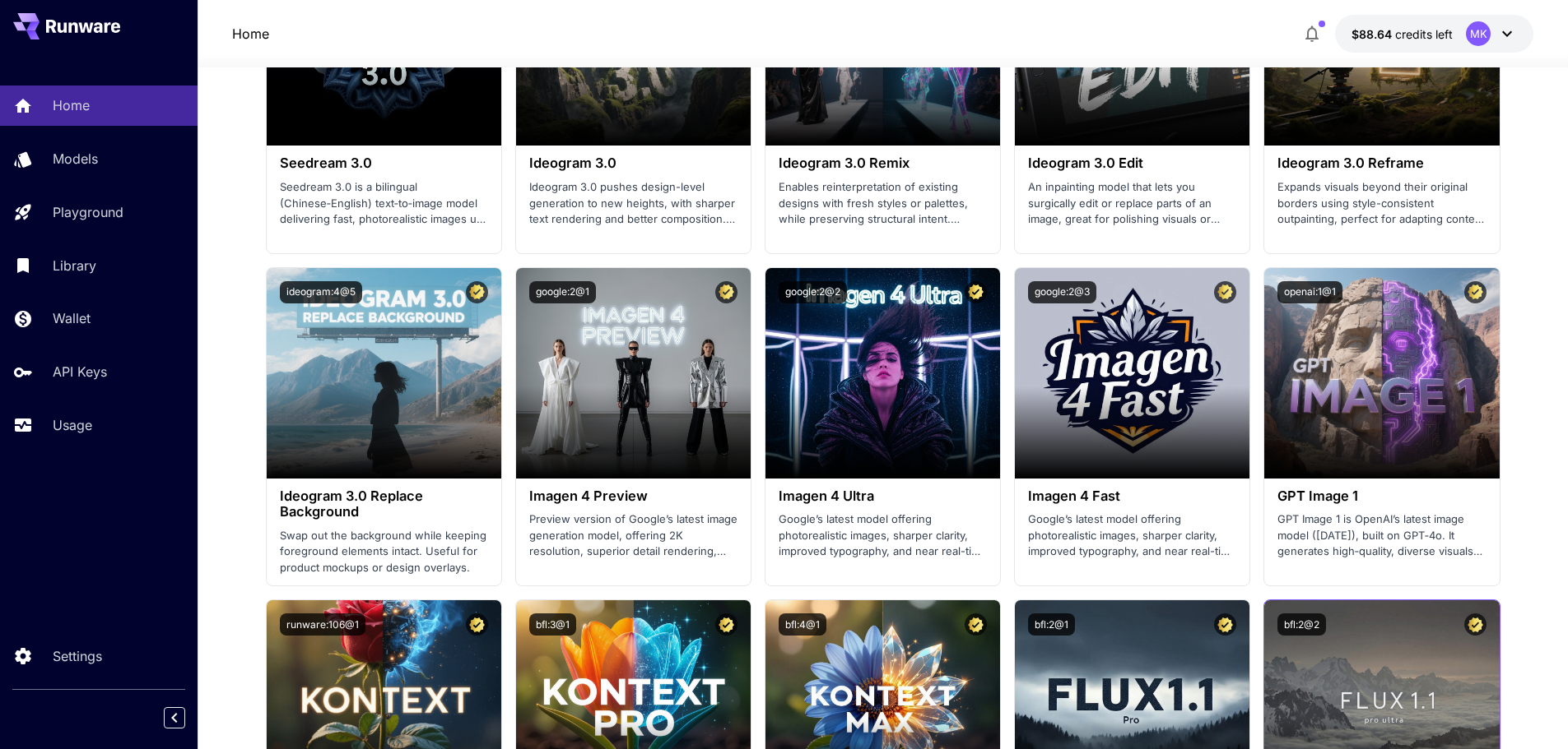
scroll to position [2303, 0]
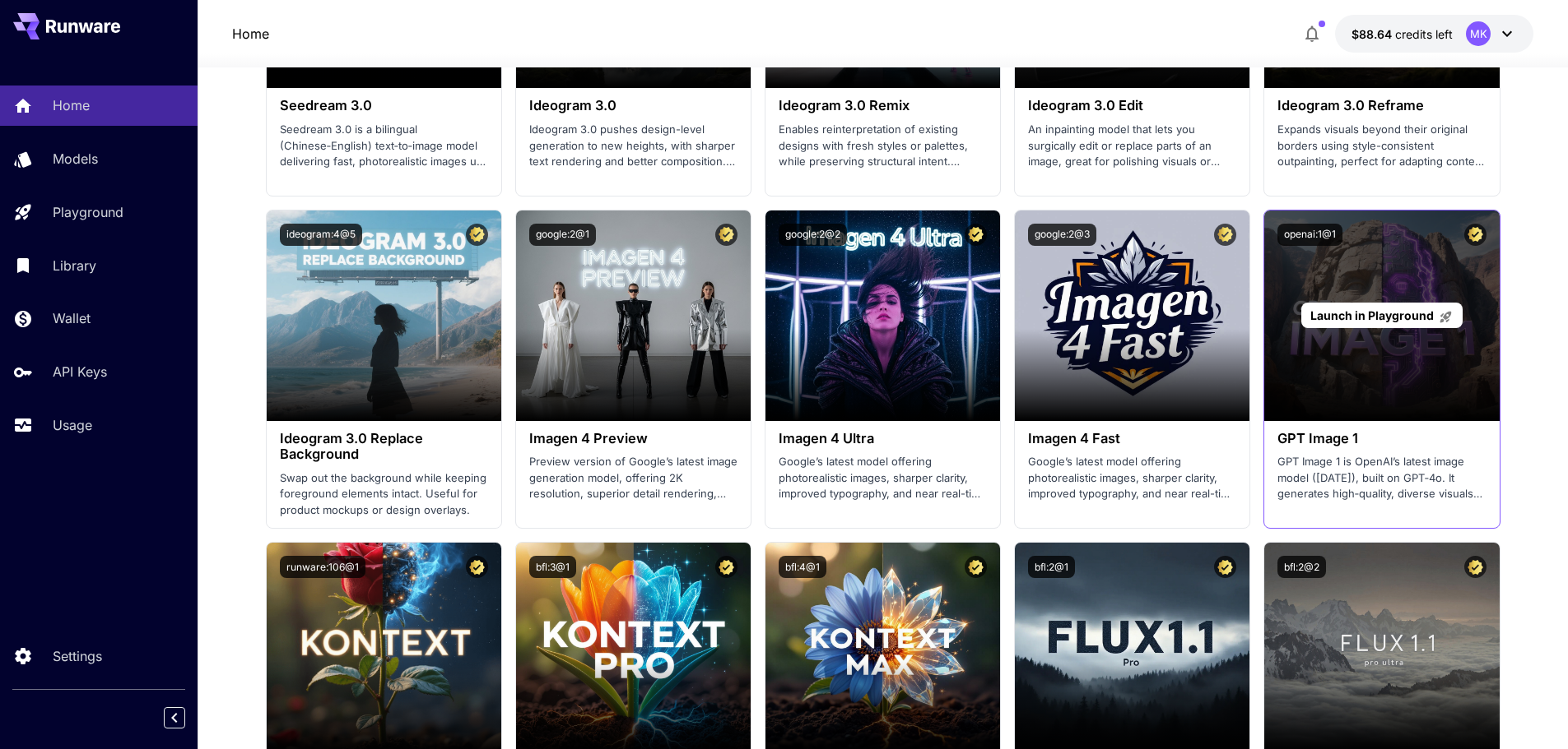
click at [1339, 311] on span "Launch in Playground" at bounding box center [1372, 316] width 123 height 14
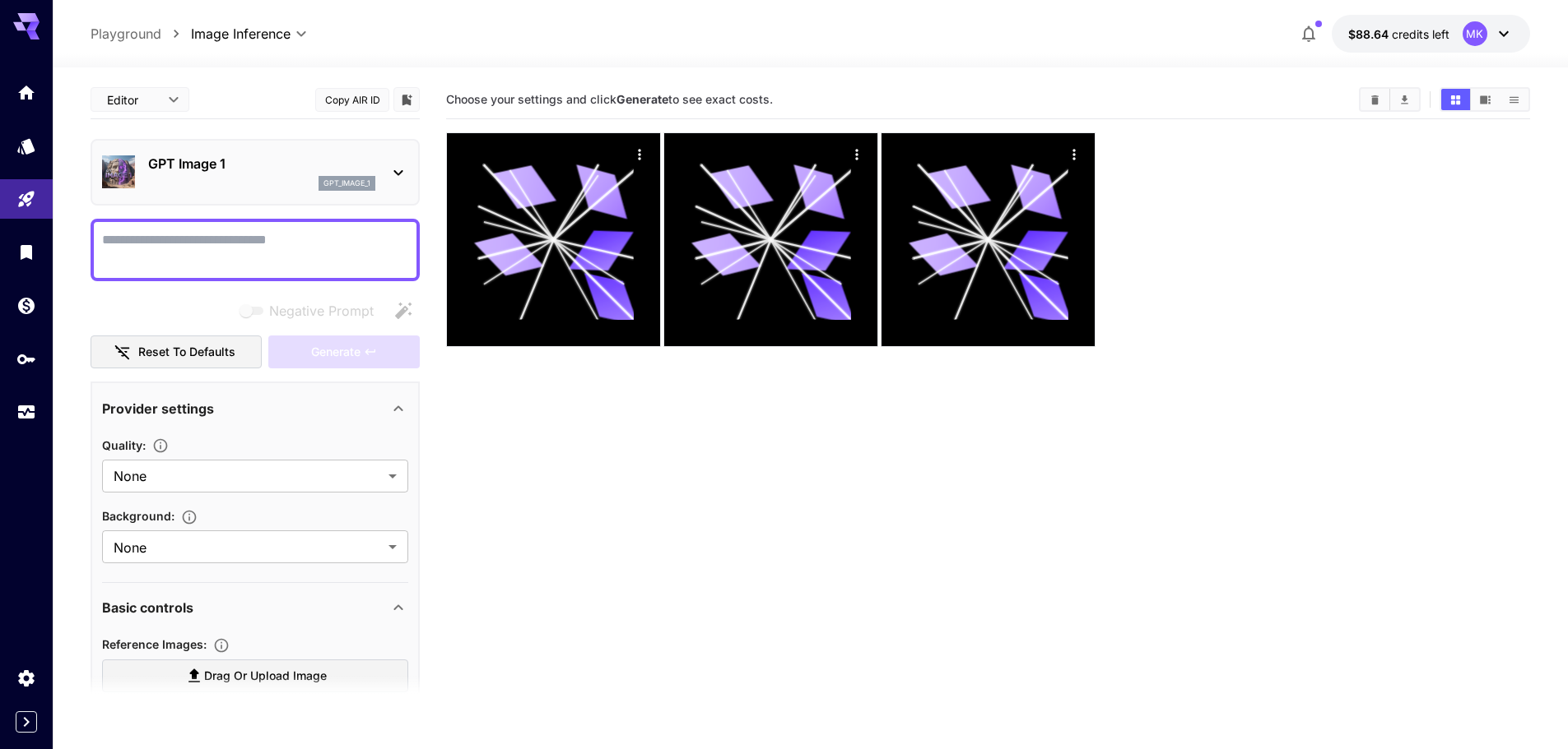
click at [375, 101] on button "Copy AIR ID" at bounding box center [352, 100] width 74 height 24
click at [369, 94] on button "Copy AIR ID" at bounding box center [352, 100] width 74 height 24
